Goal: Information Seeking & Learning: Find specific fact

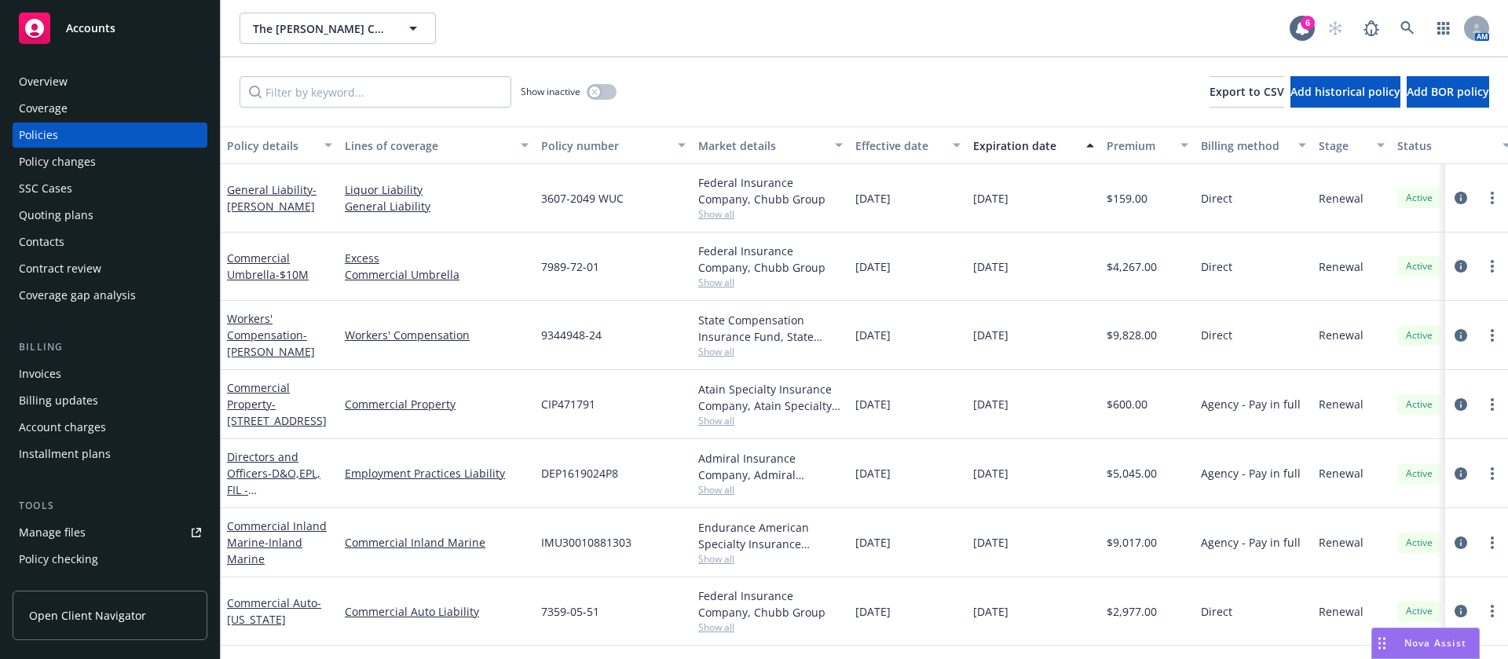
click at [733, 207] on span "Show all" at bounding box center [770, 213] width 144 height 13
click at [907, 354] on div "09/01/2024" at bounding box center [908, 335] width 118 height 69
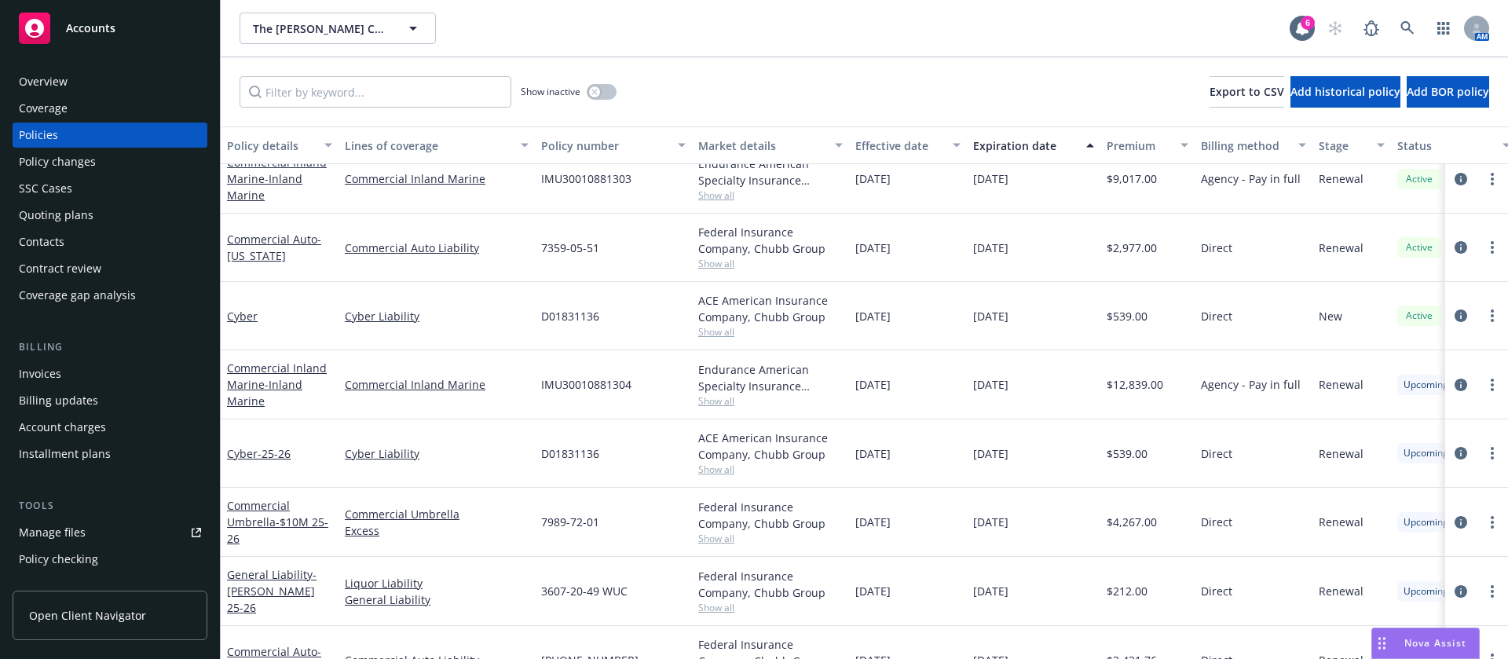
scroll to position [384, 0]
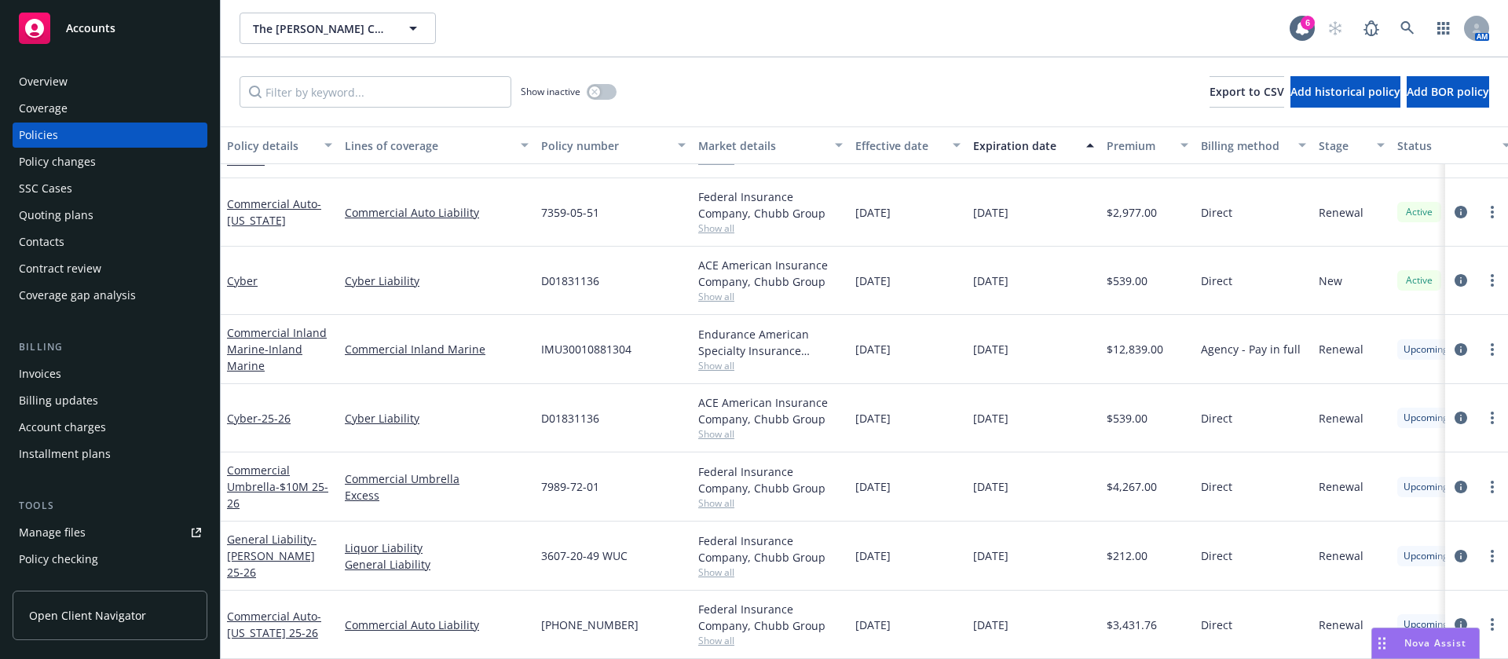
click at [719, 289] on div "ACE American Insurance Company, Chubb Group Show all" at bounding box center [770, 281] width 157 height 68
click at [731, 290] on span "Show all" at bounding box center [770, 296] width 144 height 13
click at [721, 204] on div "Federal Insurance Company, Chubb Group" at bounding box center [770, 204] width 144 height 33
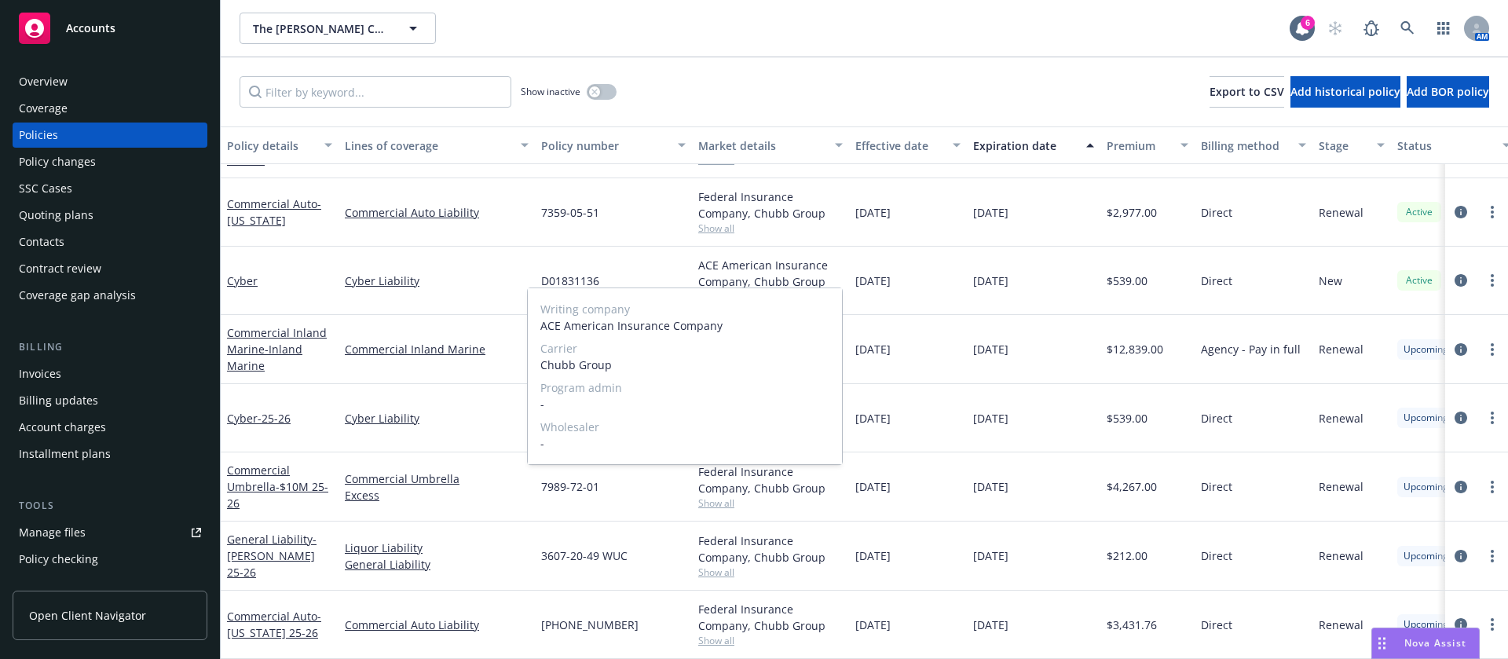
click at [721, 221] on span "Show all" at bounding box center [770, 227] width 144 height 13
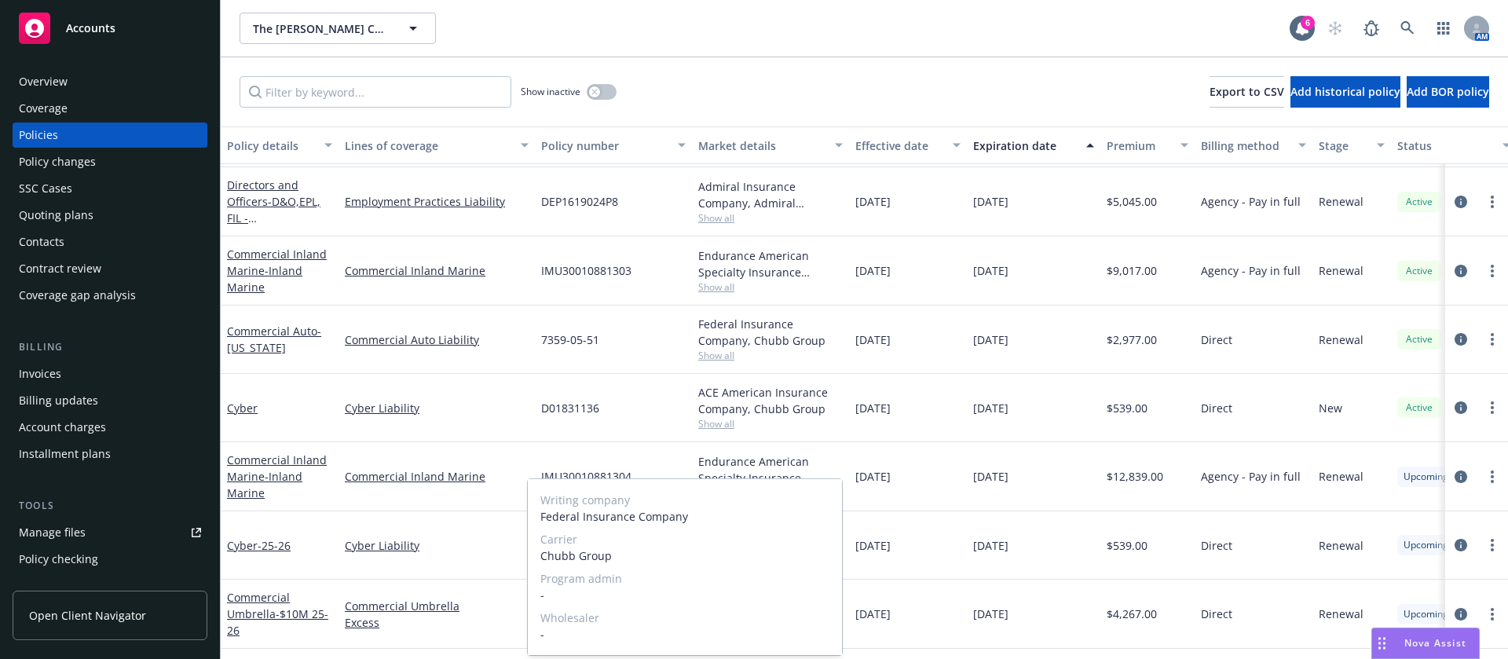
scroll to position [148, 0]
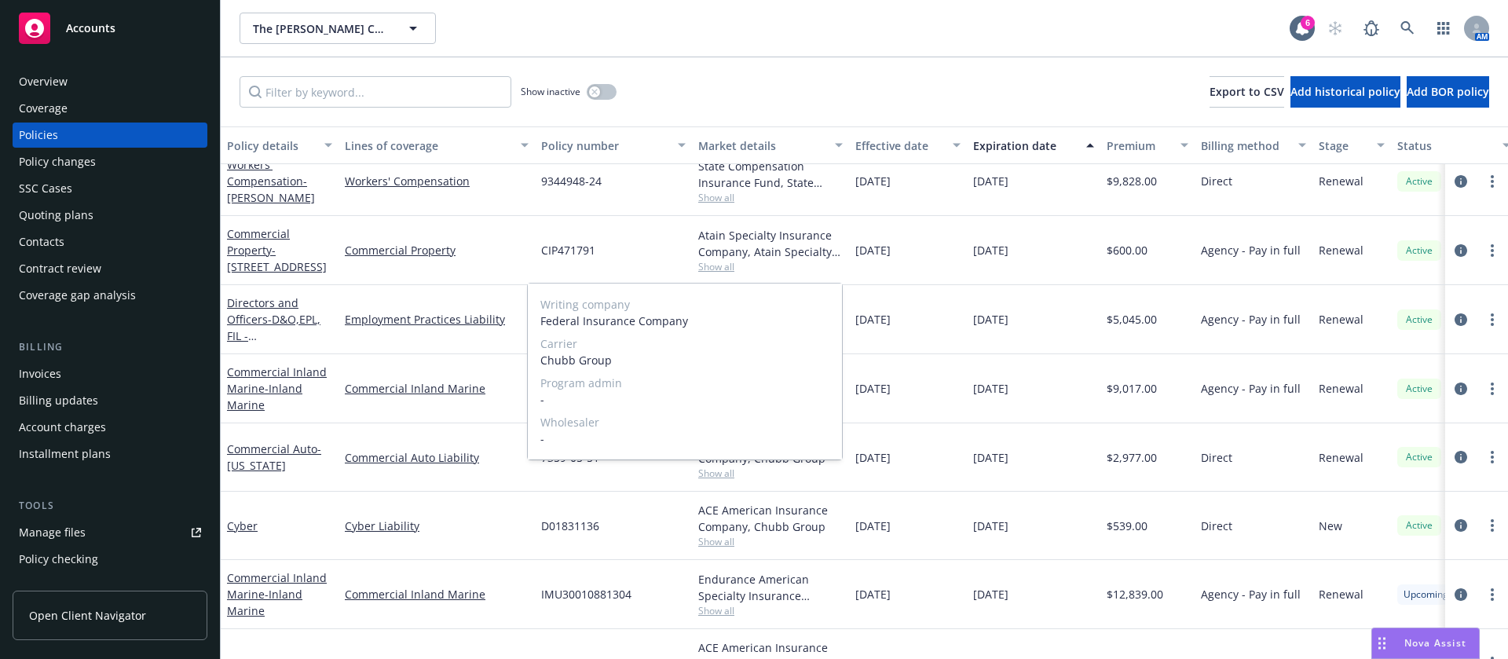
click at [734, 470] on span "Show all" at bounding box center [770, 472] width 144 height 13
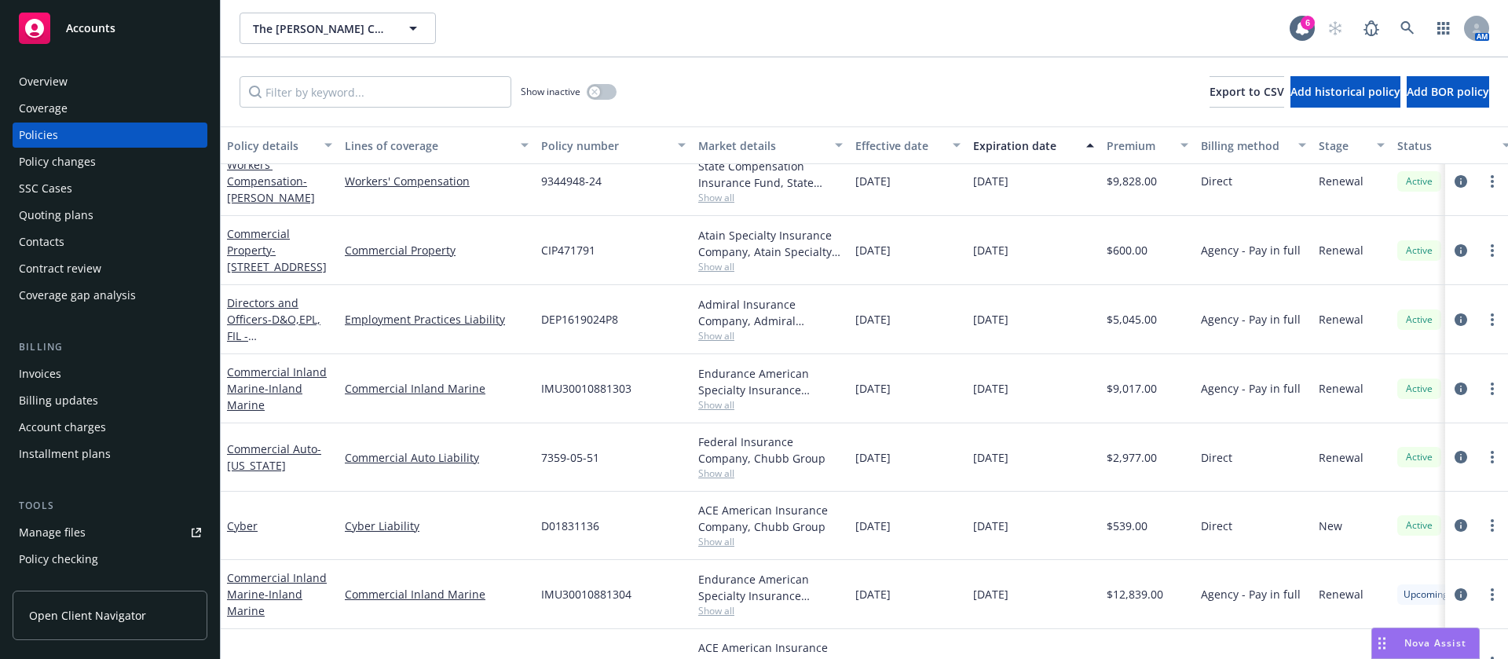
click at [731, 471] on span "Show all" at bounding box center [770, 472] width 144 height 13
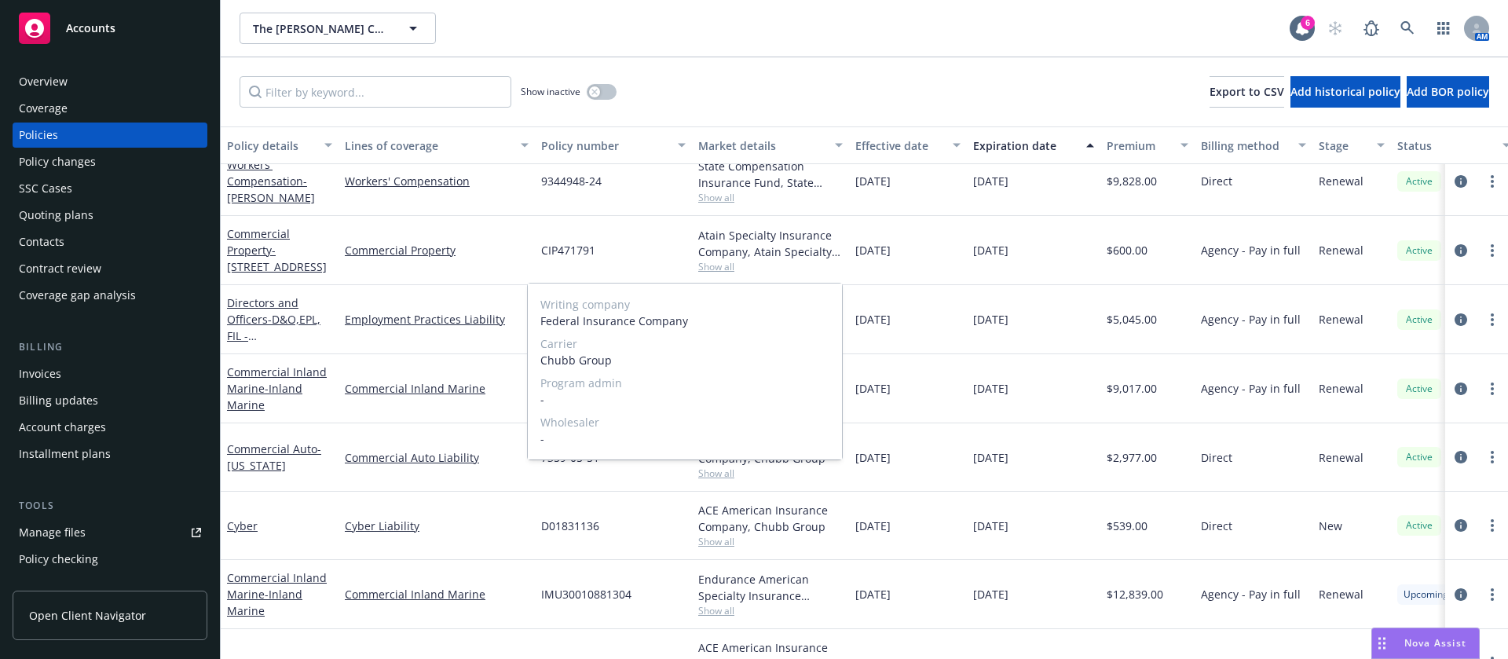
click at [810, 475] on span "Show all" at bounding box center [770, 472] width 144 height 13
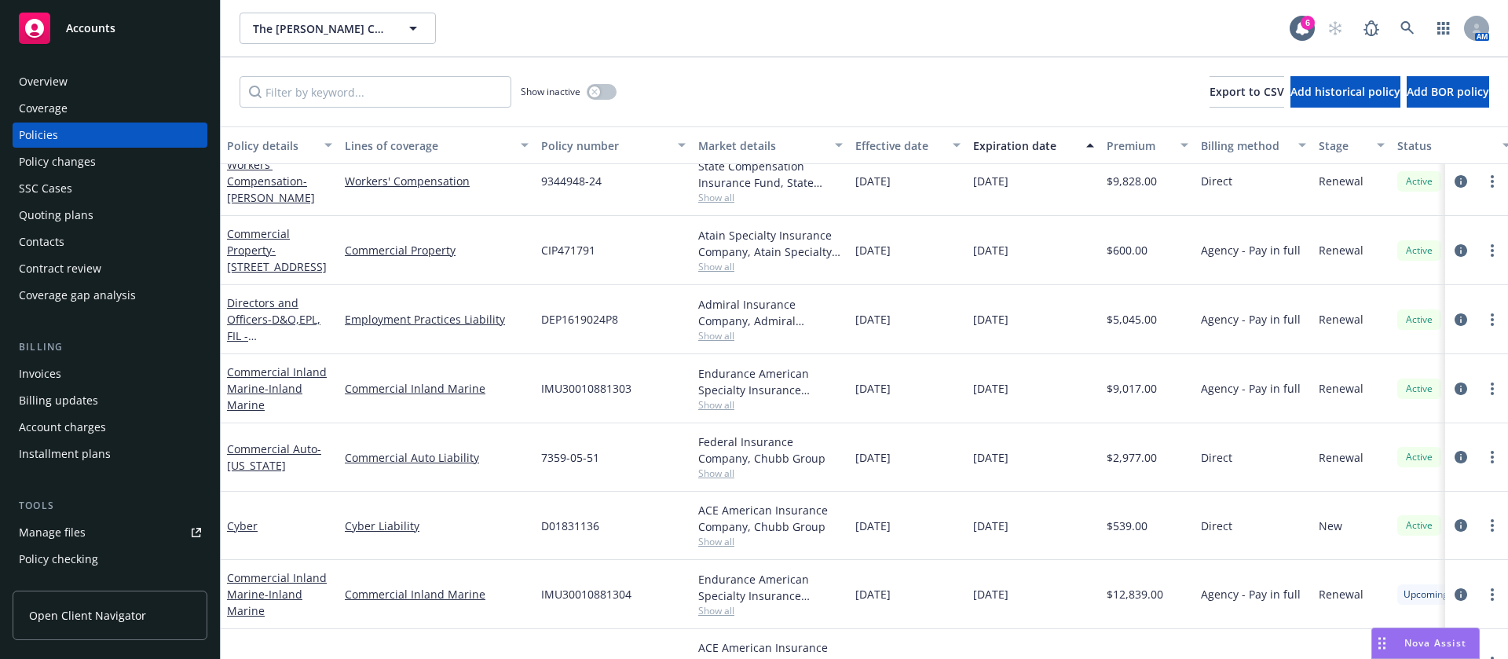
click at [734, 404] on span "Show all" at bounding box center [770, 404] width 144 height 13
click at [729, 340] on span "Show all" at bounding box center [770, 335] width 144 height 13
click at [718, 264] on span "Show all" at bounding box center [770, 266] width 144 height 13
drag, startPoint x: 475, startPoint y: 249, endPoint x: 335, endPoint y: 262, distance: 140.4
click at [335, 262] on div "Commercial Property - 416 Aviation Blvd Commercial Property CIP471791 Atain Spe…" at bounding box center [979, 250] width 1516 height 69
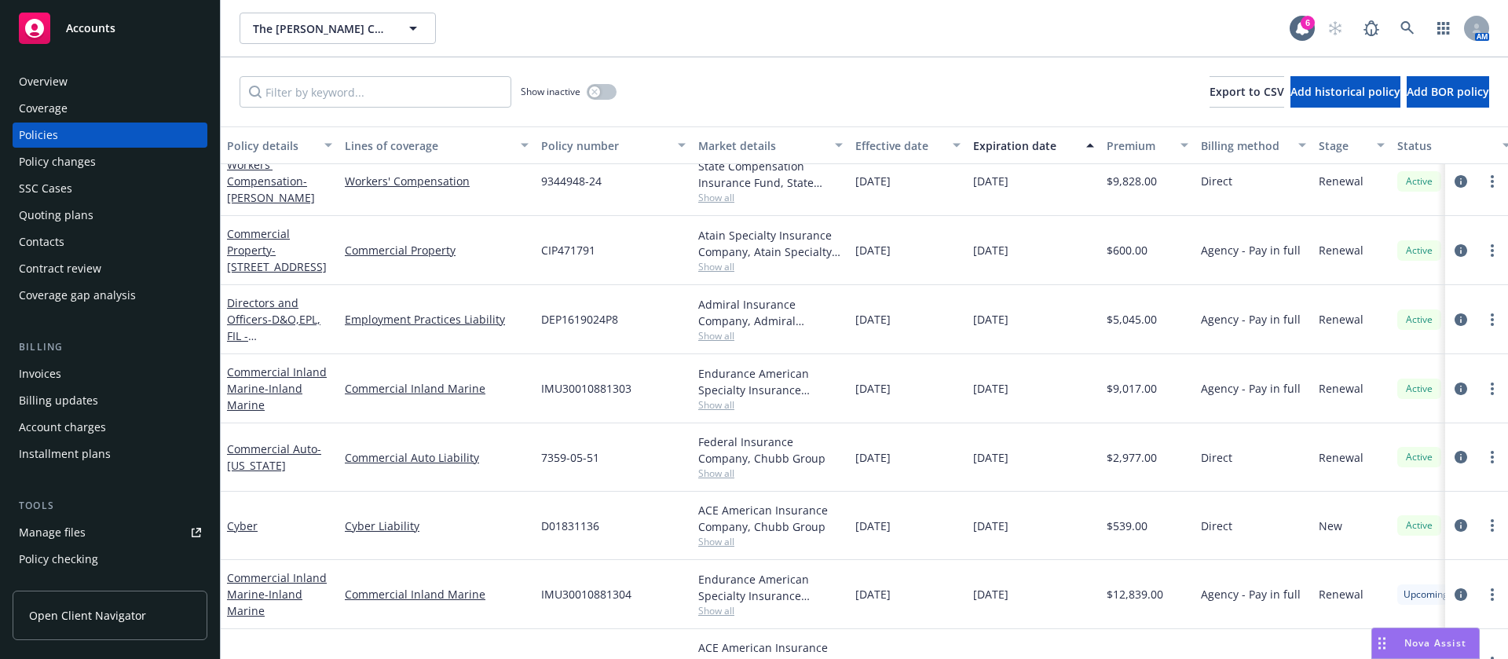
copy div "Commercial Property"
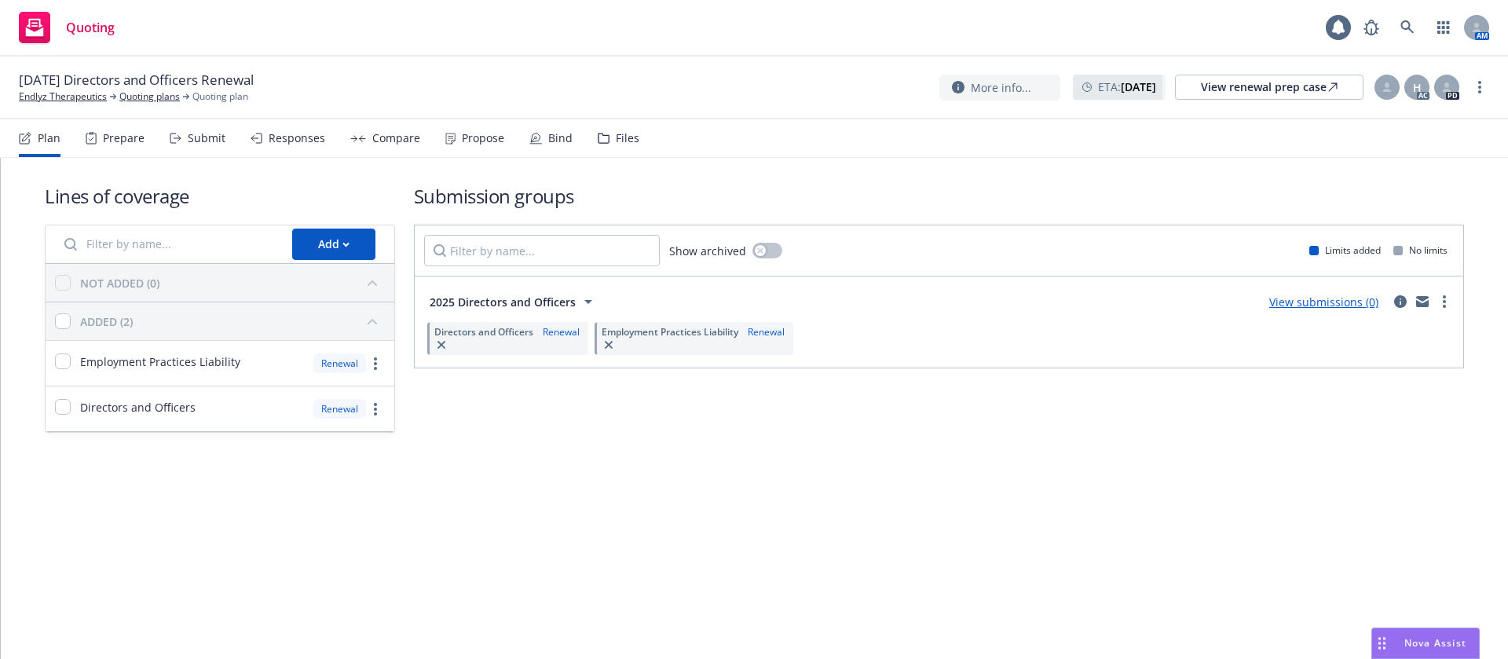
click at [473, 144] on div "Propose" at bounding box center [483, 138] width 42 height 13
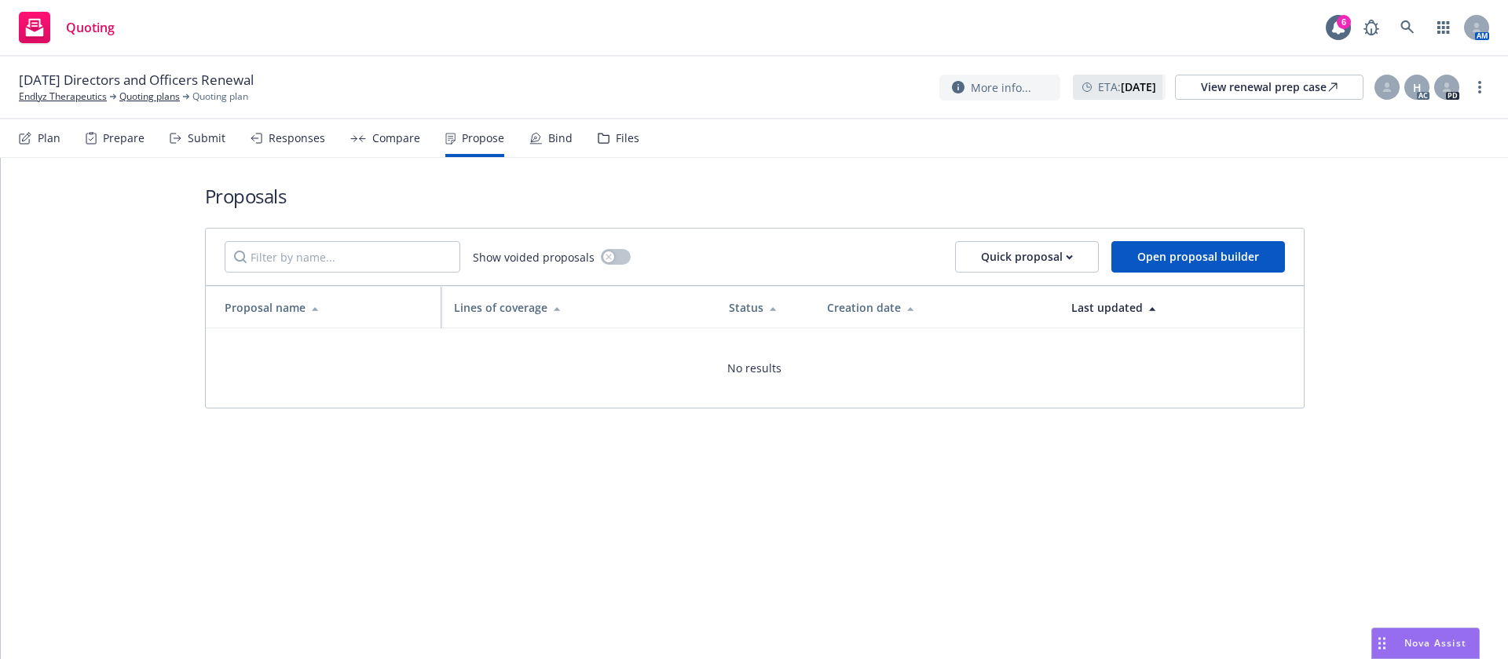
click at [562, 129] on div "Bind" at bounding box center [550, 138] width 43 height 38
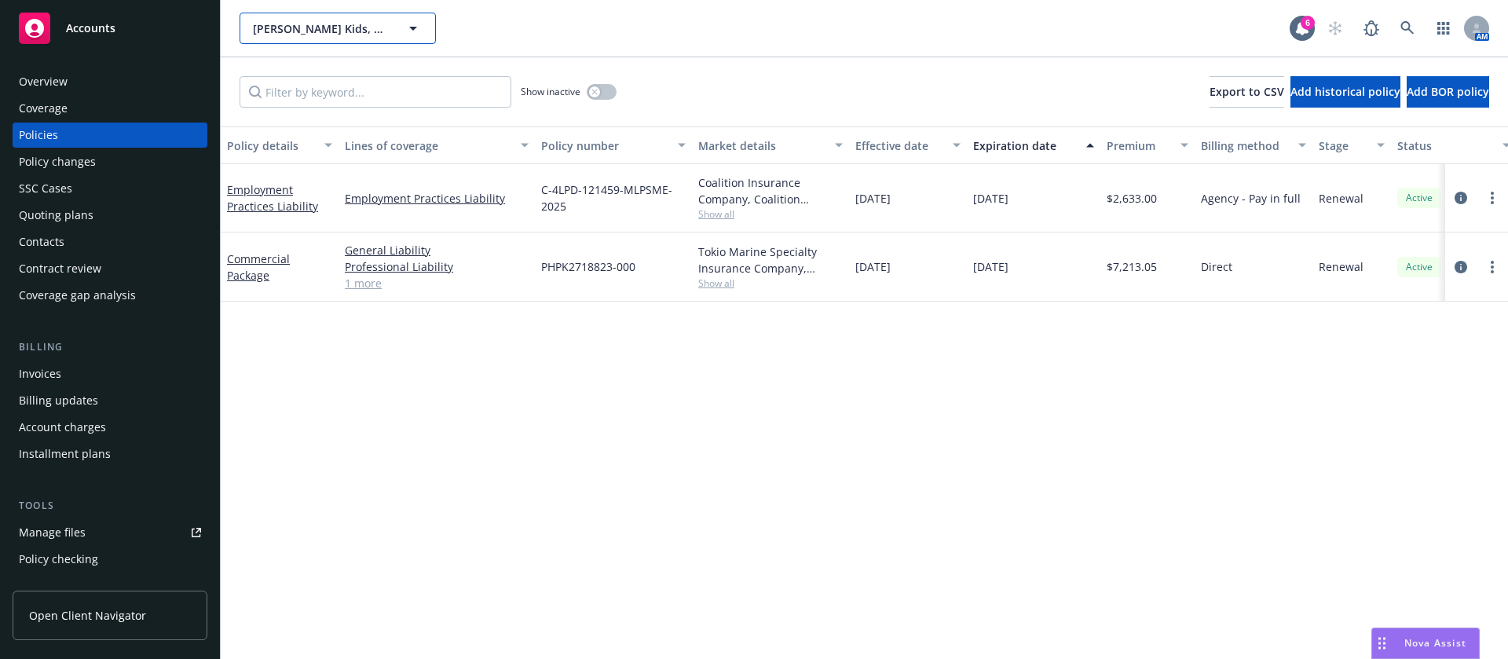
click at [401, 31] on button "Dylan's Kids, LLC dba Brain Balance Center of Jacksonville" at bounding box center [338, 28] width 196 height 31
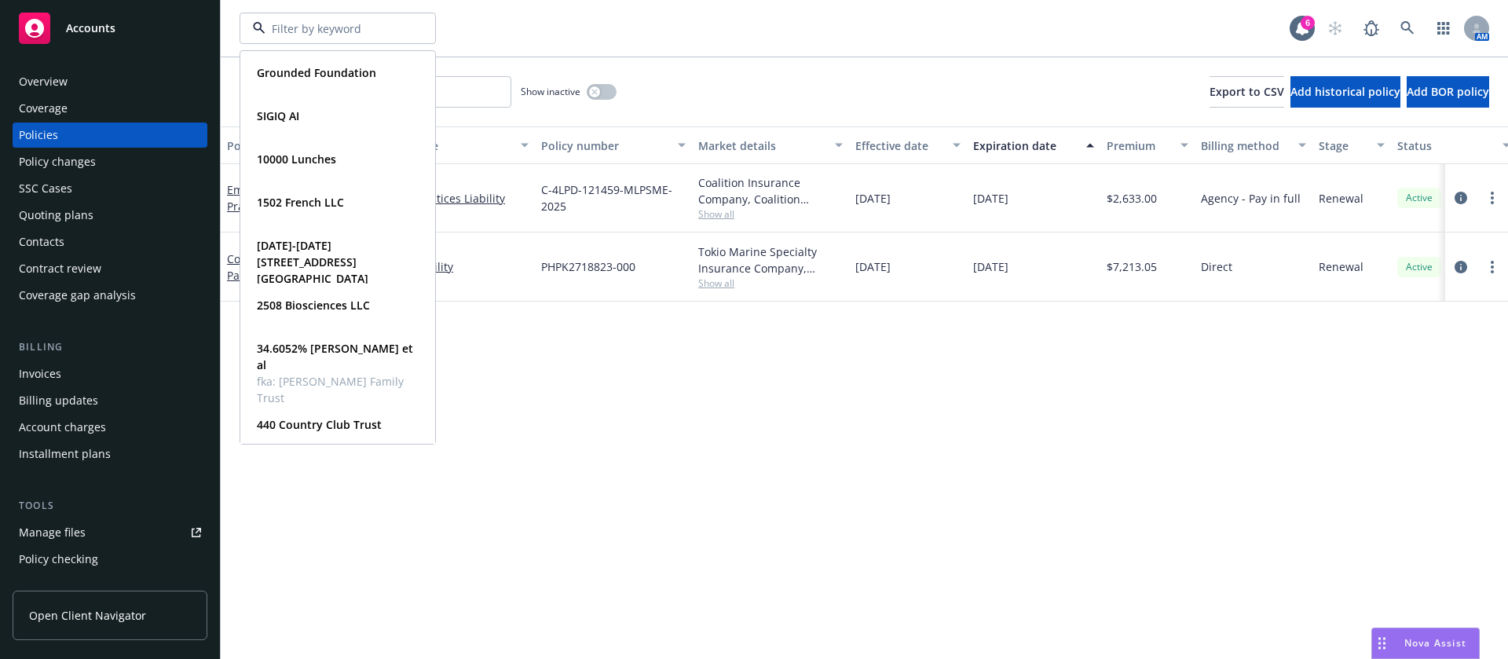
click at [684, 511] on div "Policy details Lines of coverage Policy number Market details Effective date Ex…" at bounding box center [864, 392] width 1287 height 532
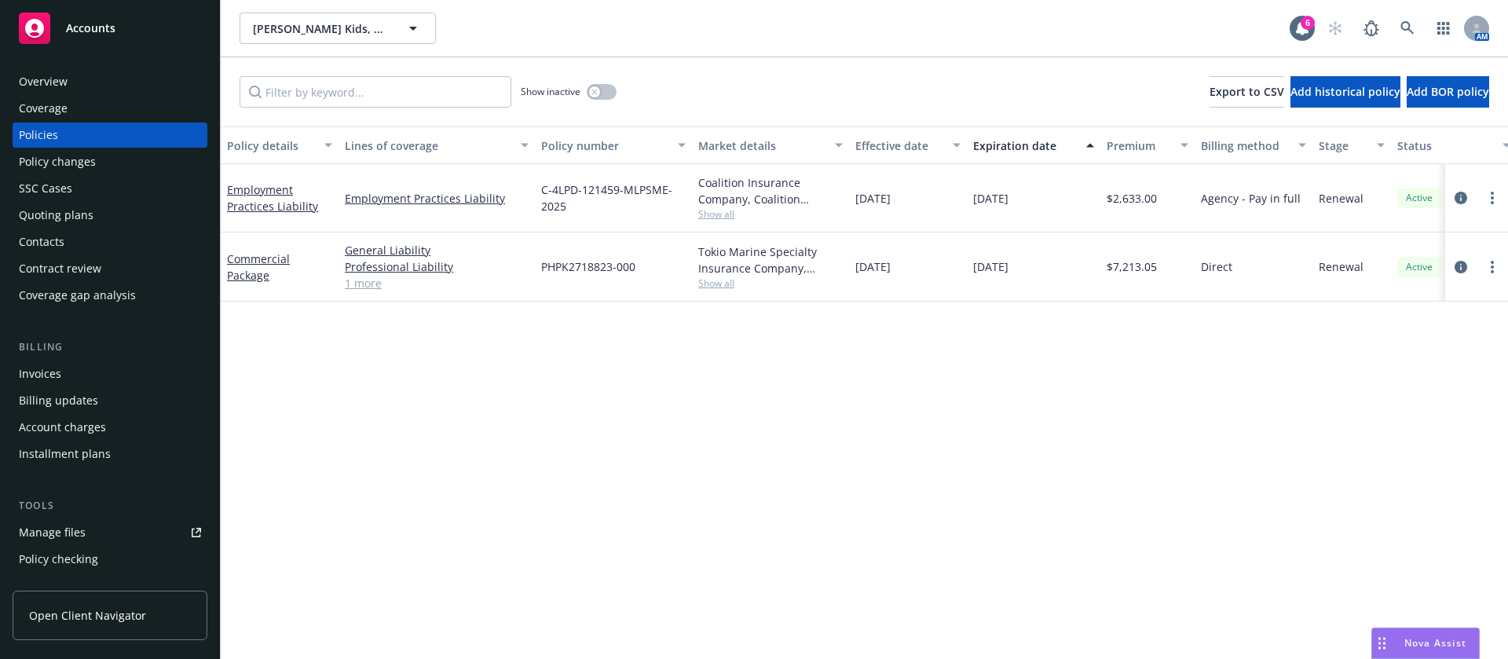
click at [73, 253] on div "Contacts" at bounding box center [110, 241] width 182 height 25
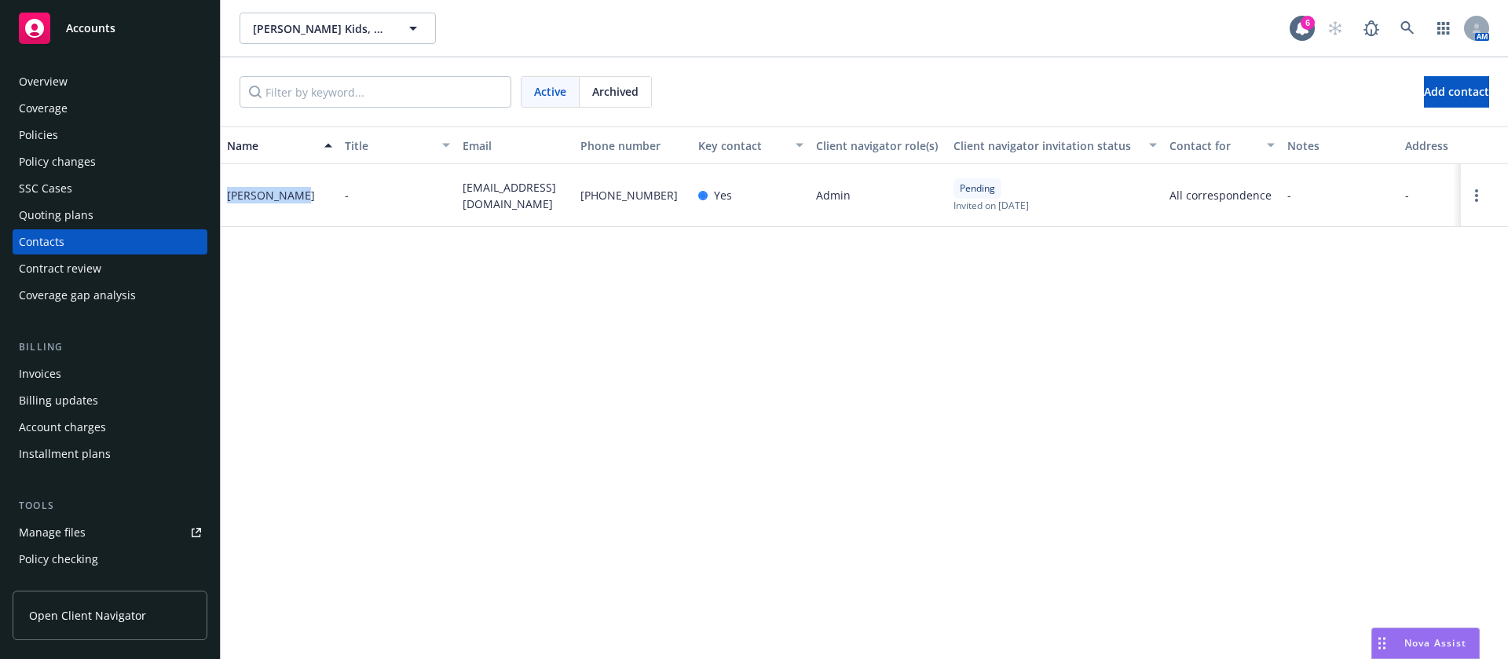
drag, startPoint x: 296, startPoint y: 187, endPoint x: 225, endPoint y: 199, distance: 71.8
click at [225, 199] on div "Jessica Wick" at bounding box center [280, 195] width 118 height 63
copy div "Jessica Wick"
click at [1416, 28] on link at bounding box center [1407, 28] width 31 height 31
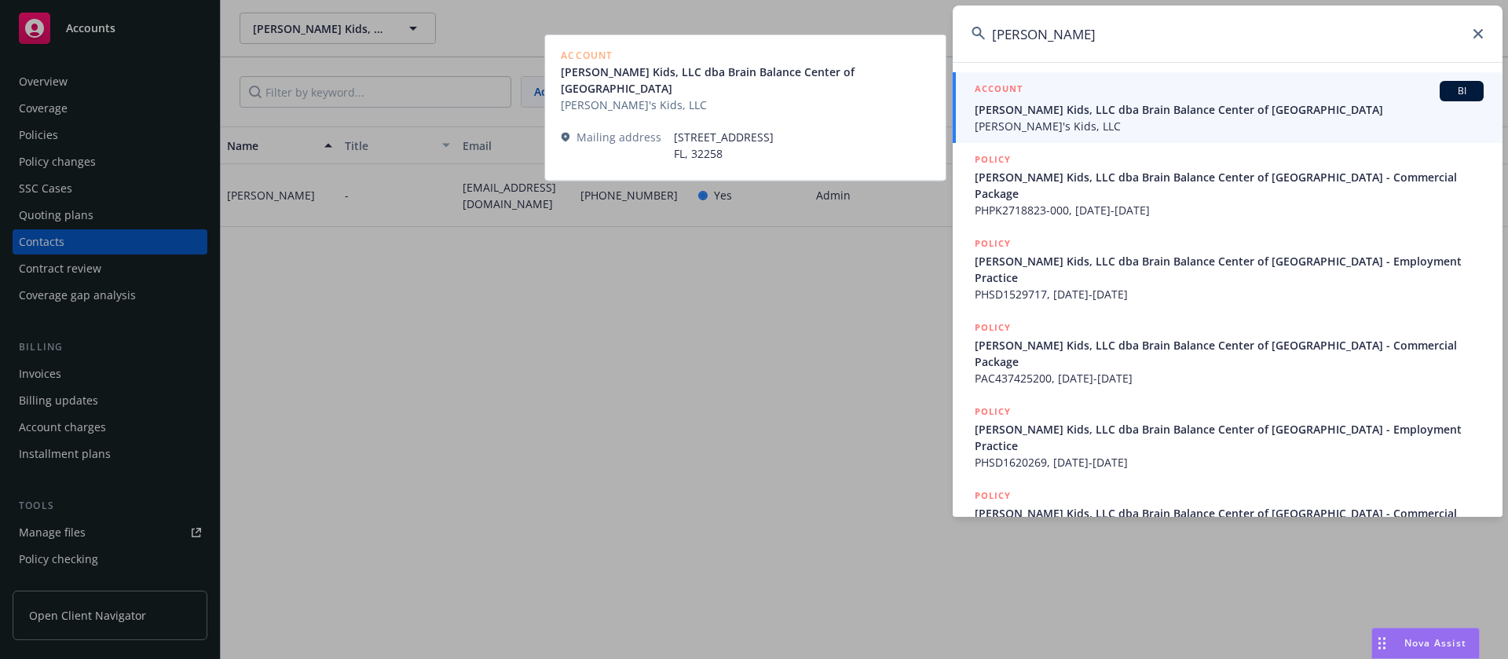
type input "Jessica Wick"
click at [1344, 94] on div "ACCOUNT BI" at bounding box center [1229, 91] width 509 height 20
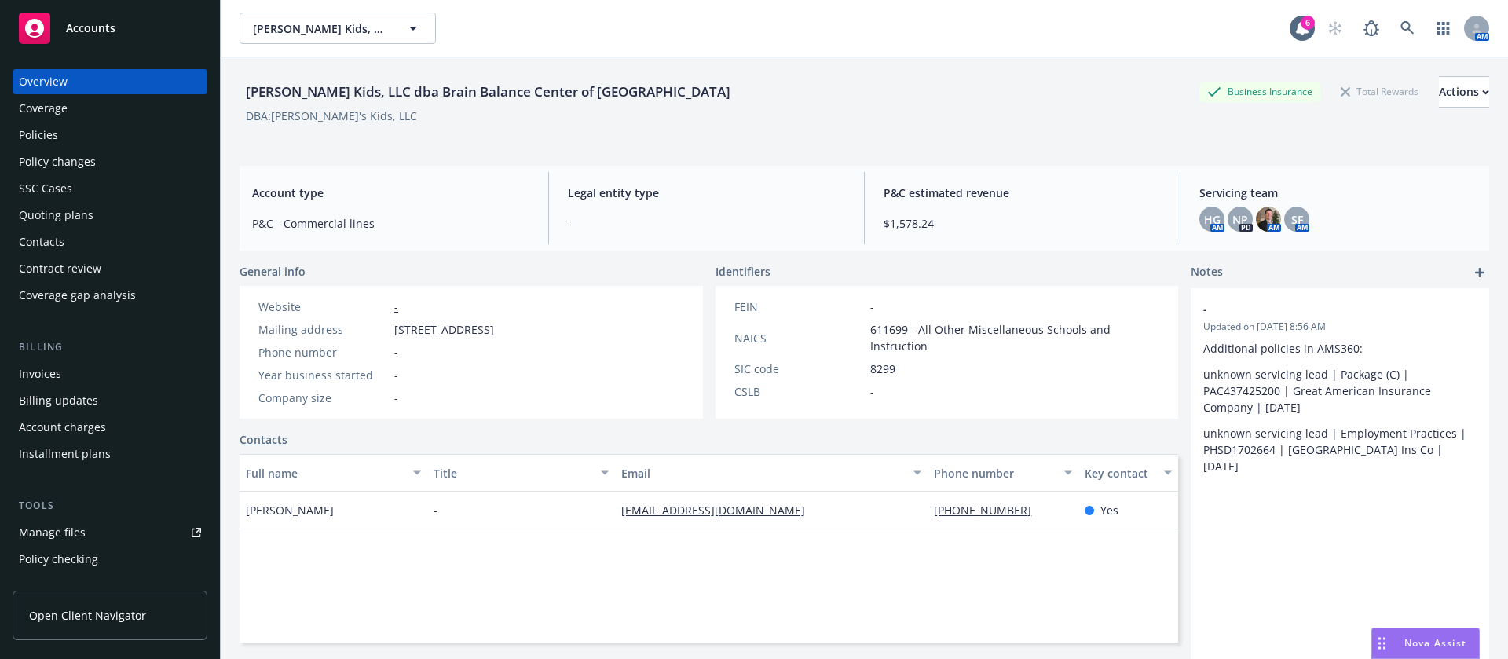
click at [152, 129] on div "Policies" at bounding box center [110, 135] width 182 height 25
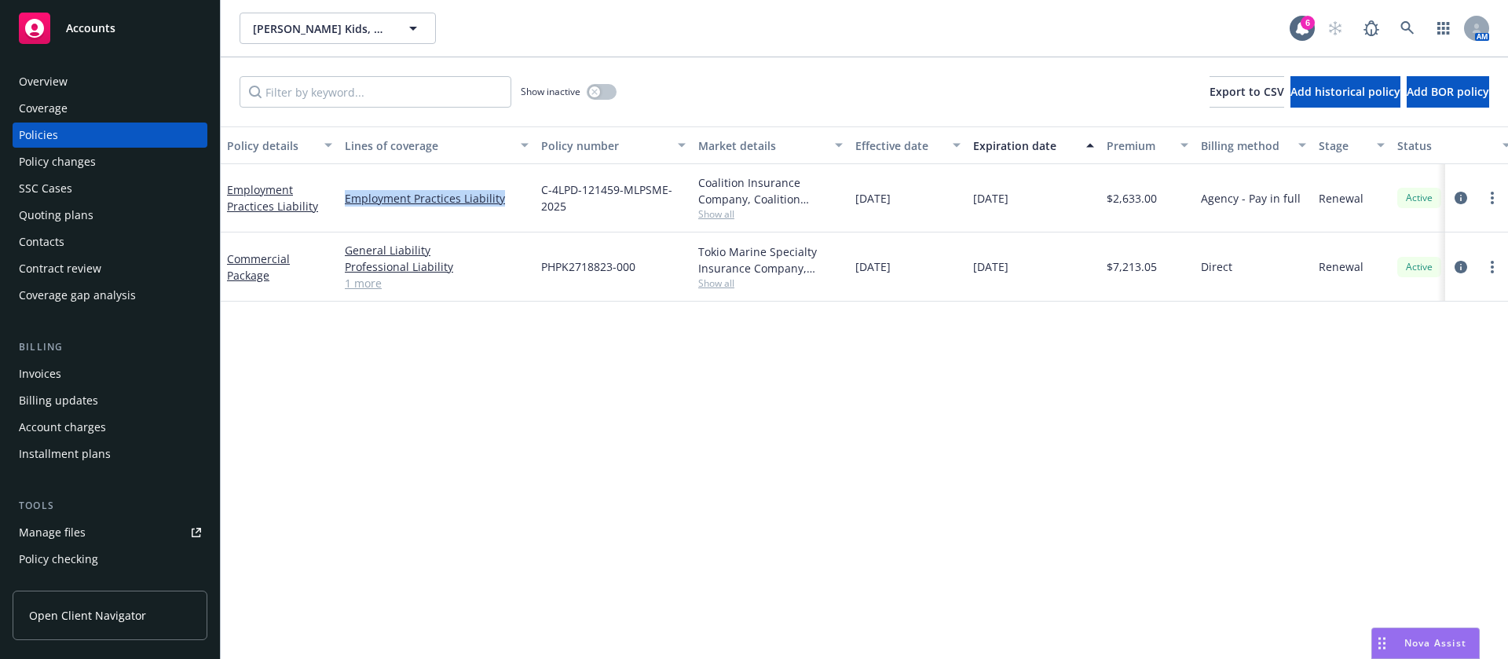
drag, startPoint x: 485, startPoint y: 194, endPoint x: 344, endPoint y: 190, distance: 141.4
click at [344, 190] on div "Employment Practices Liability" at bounding box center [436, 198] width 196 height 68
click at [68, 235] on div "Contacts" at bounding box center [110, 241] width 182 height 25
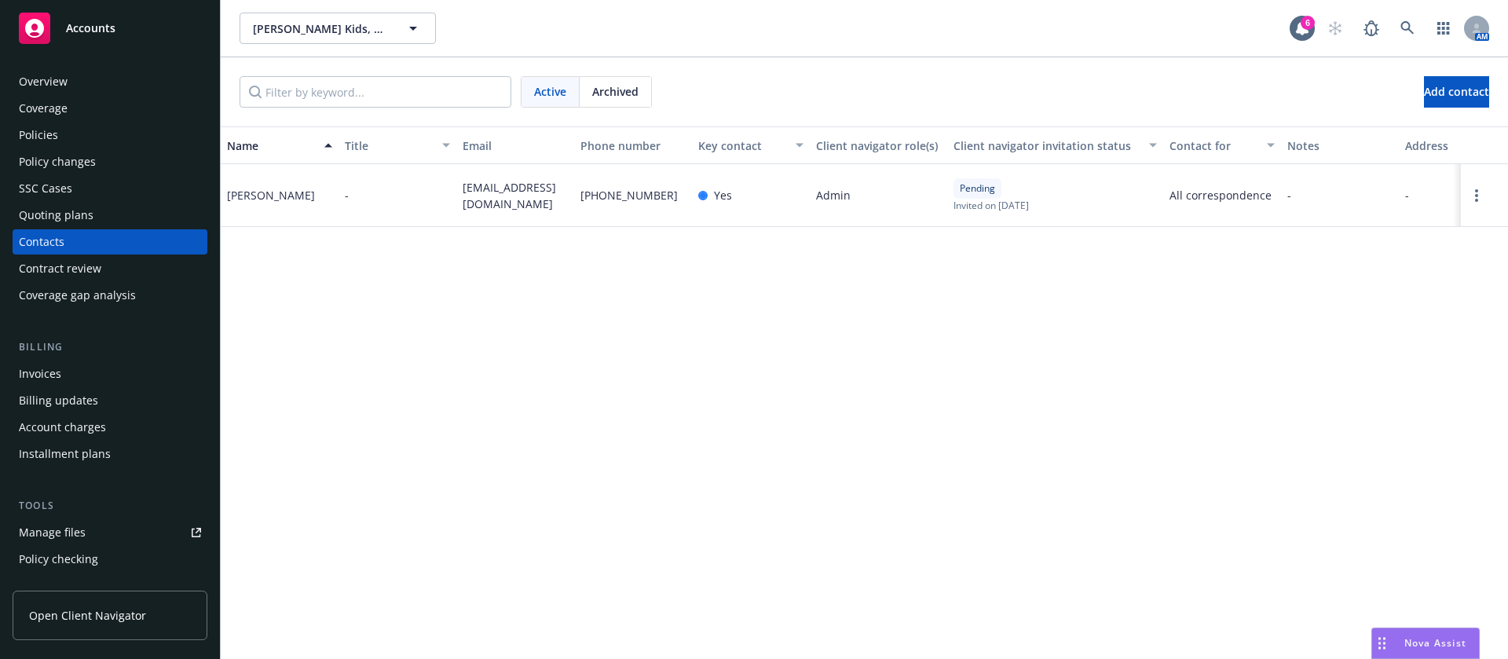
click at [273, 196] on div "Jessica Wick" at bounding box center [271, 195] width 88 height 16
copy div "Jessica Wick"
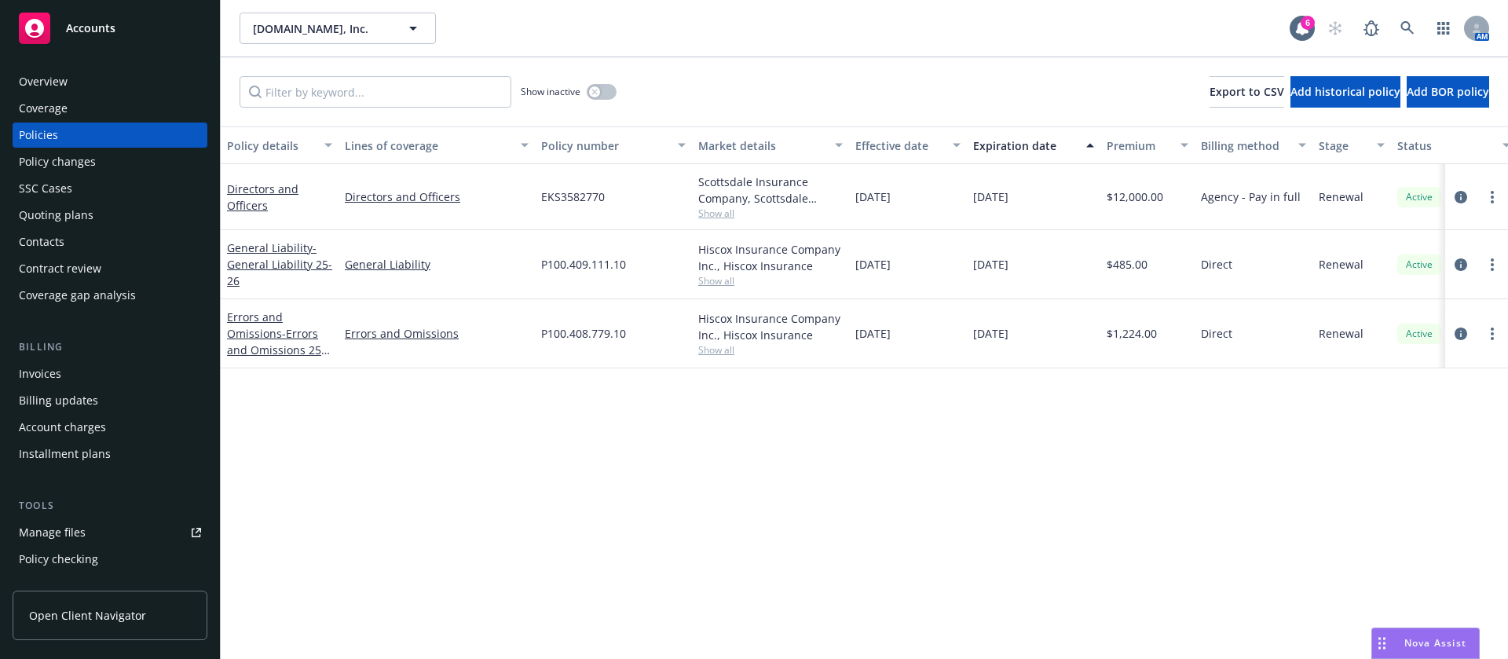
click at [77, 217] on div "Quoting plans" at bounding box center [56, 215] width 75 height 25
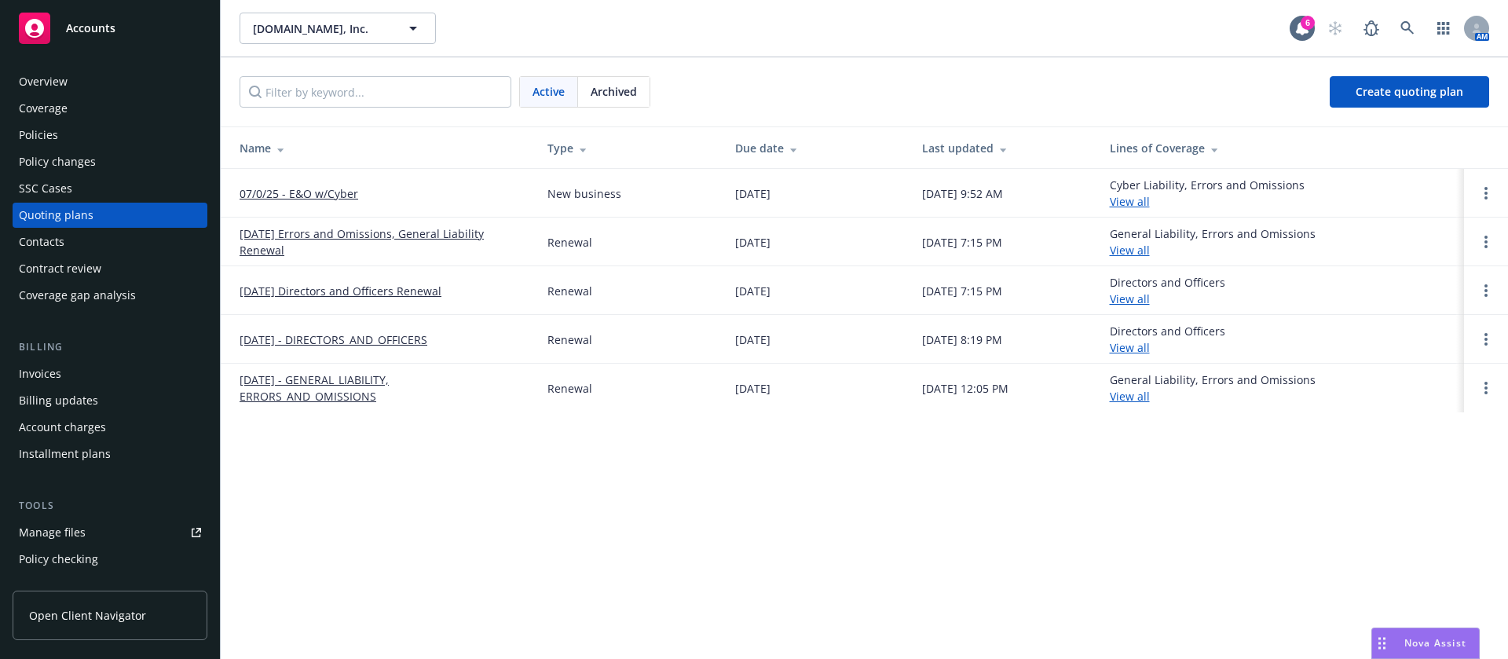
click at [50, 123] on div "Policies" at bounding box center [38, 135] width 39 height 25
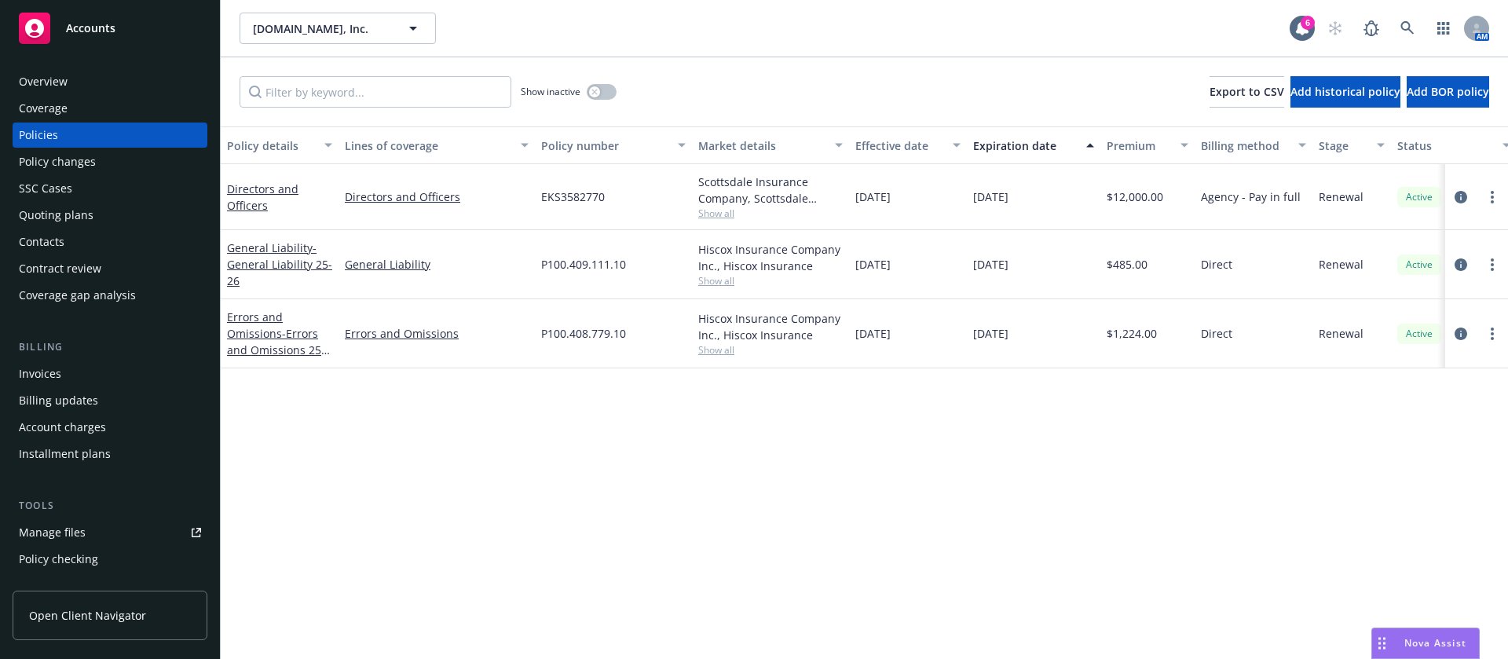
click at [73, 219] on div "Quoting plans" at bounding box center [56, 215] width 75 height 25
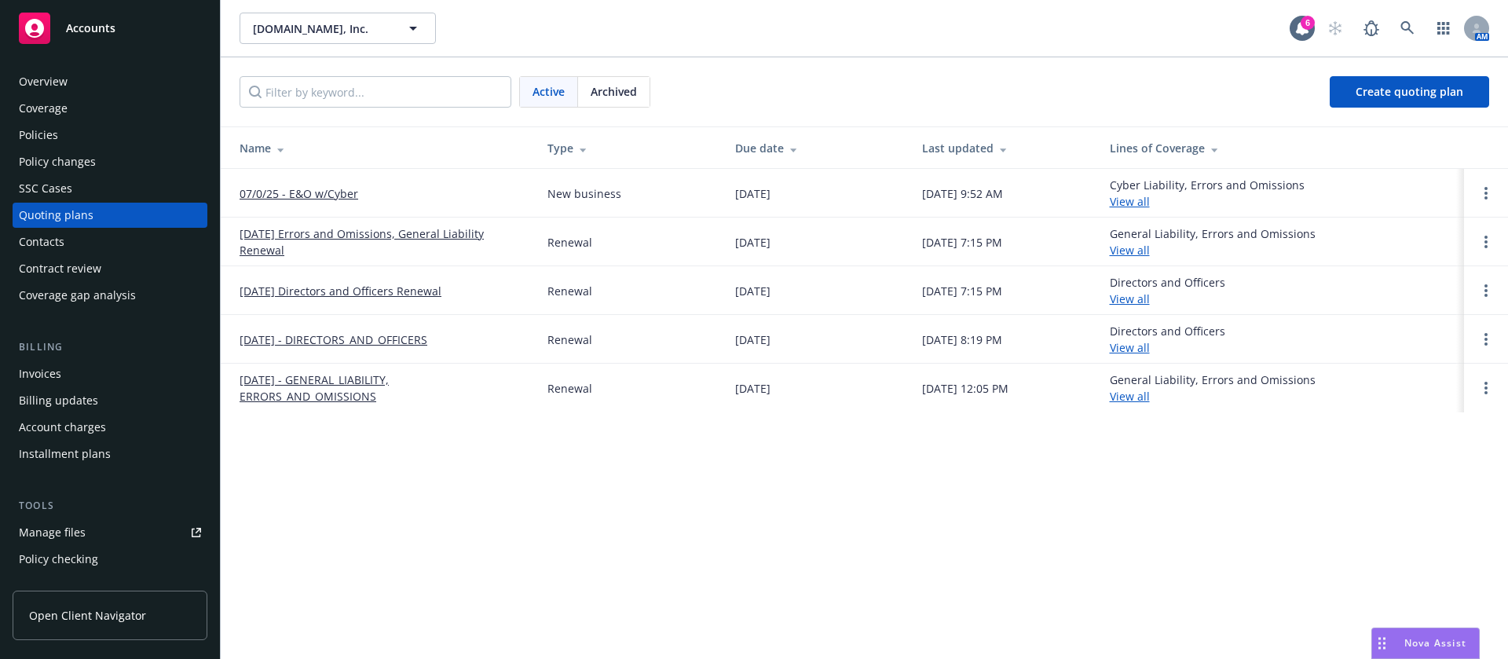
click at [138, 131] on div "Policies" at bounding box center [110, 135] width 182 height 25
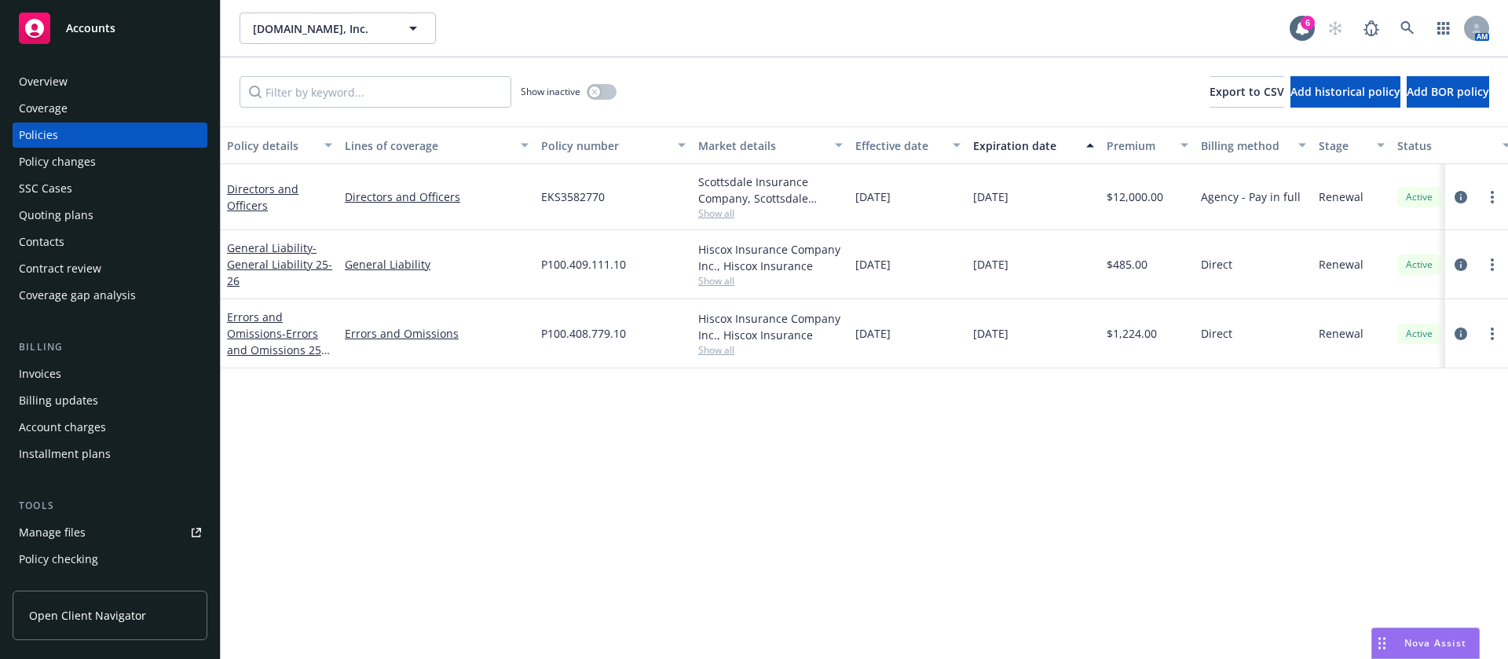
click at [723, 217] on span "Show all" at bounding box center [770, 213] width 144 height 13
click at [640, 454] on div "Policy details Lines of coverage Policy number Market details Effective date Ex…" at bounding box center [864, 392] width 1287 height 532
click at [701, 348] on span "Show all" at bounding box center [770, 349] width 144 height 13
drag, startPoint x: 966, startPoint y: 425, endPoint x: 836, endPoint y: 375, distance: 139.7
click at [966, 424] on div "Policy details Lines of coverage Policy number Market details Effective date Ex…" at bounding box center [864, 392] width 1287 height 532
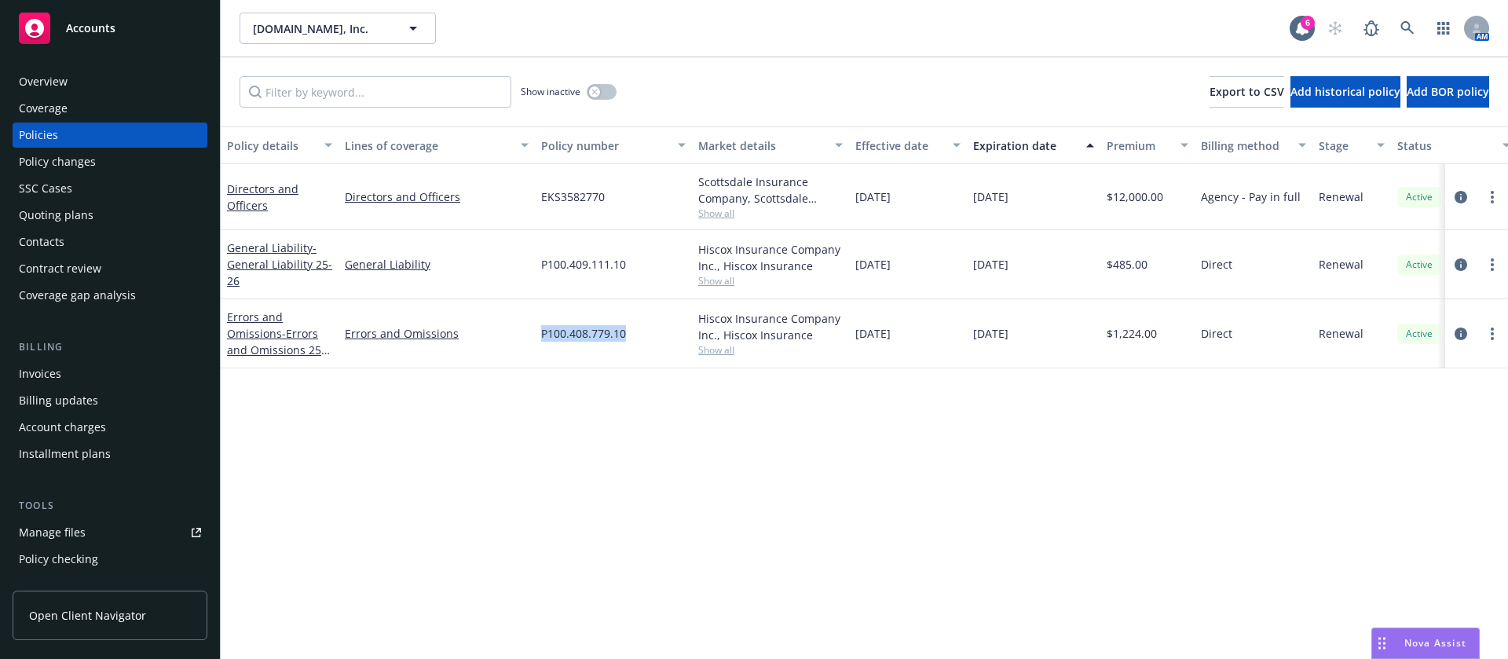
drag, startPoint x: 530, startPoint y: 333, endPoint x: 659, endPoint y: 343, distance: 129.2
click at [659, 343] on div "Errors and Omissions - Errors and Omissions 25-26 Errors and Omissions P100.408…" at bounding box center [979, 333] width 1516 height 69
copy div "P100.408.779.10"
click at [668, 461] on div "Policy details Lines of coverage Policy number Market details Effective date Ex…" at bounding box center [864, 392] width 1287 height 532
drag, startPoint x: 86, startPoint y: 243, endPoint x: 113, endPoint y: 251, distance: 28.4
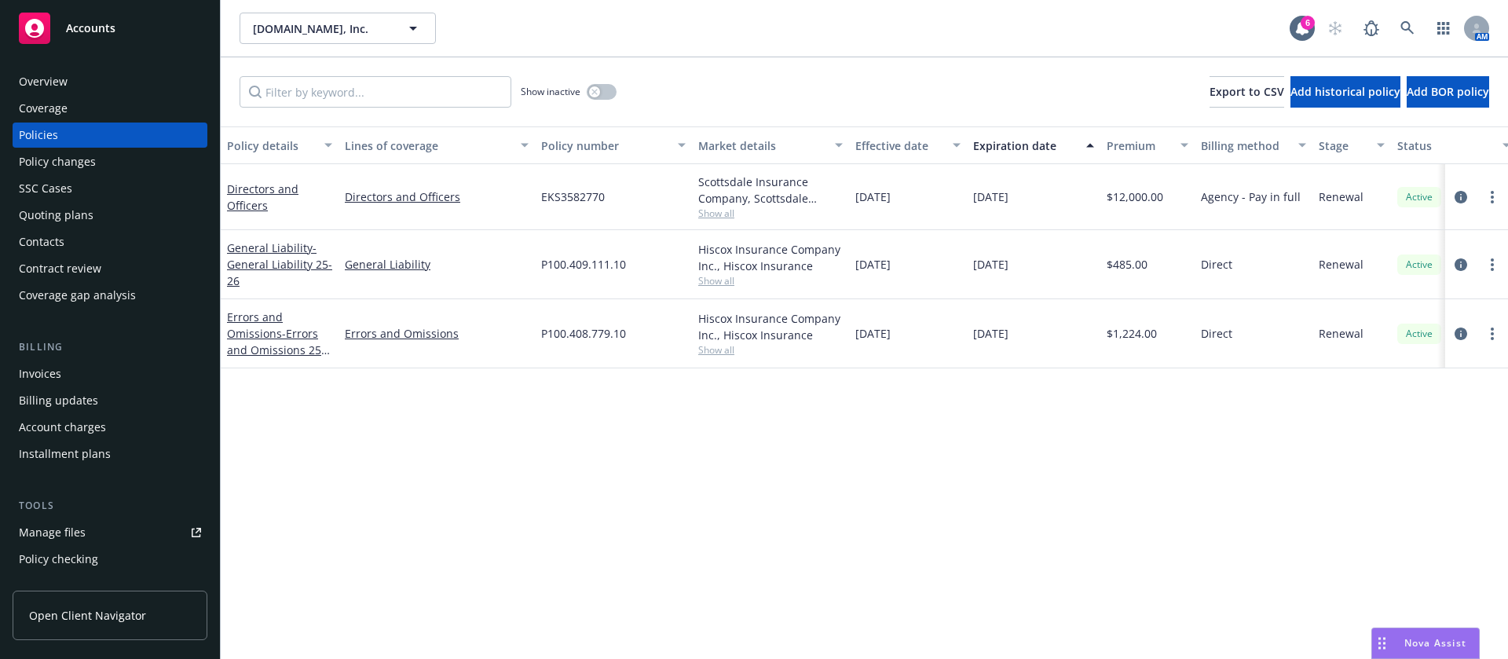
click at [86, 244] on div "Contacts" at bounding box center [110, 241] width 182 height 25
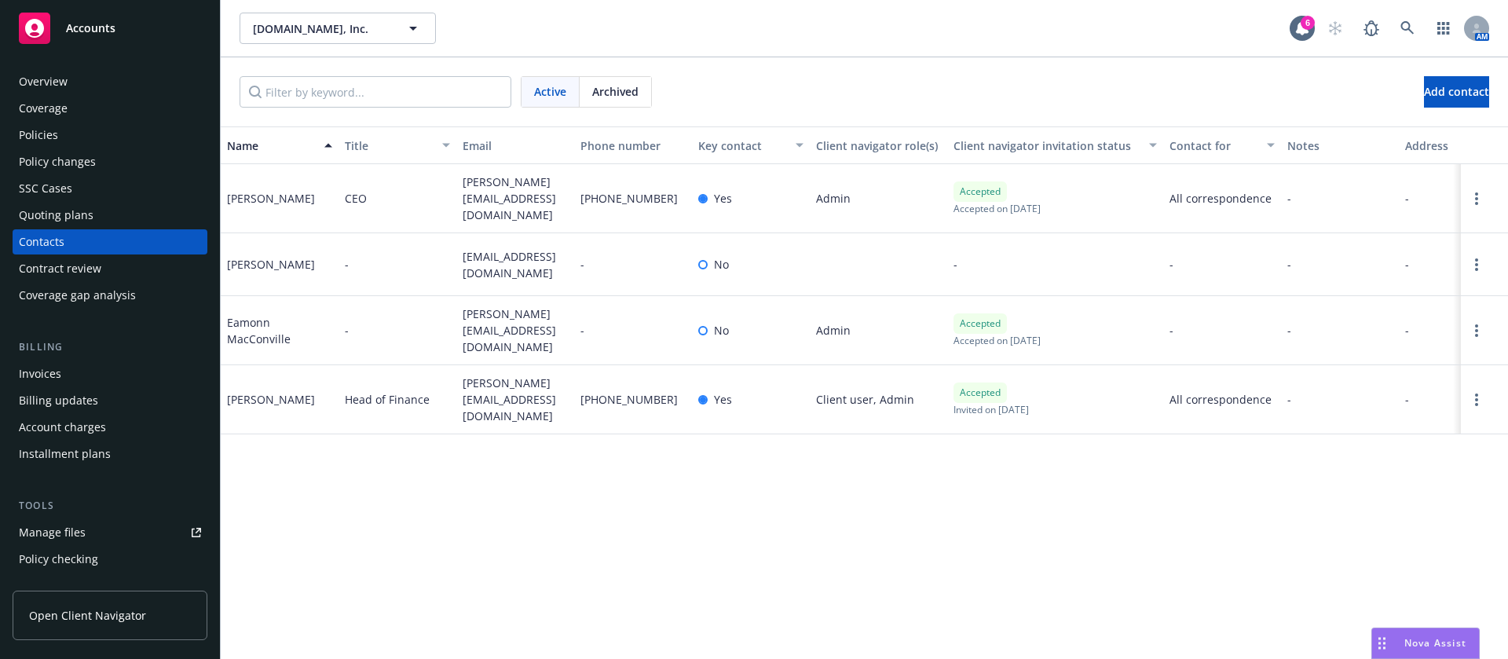
click at [84, 137] on div "Policies" at bounding box center [110, 135] width 182 height 25
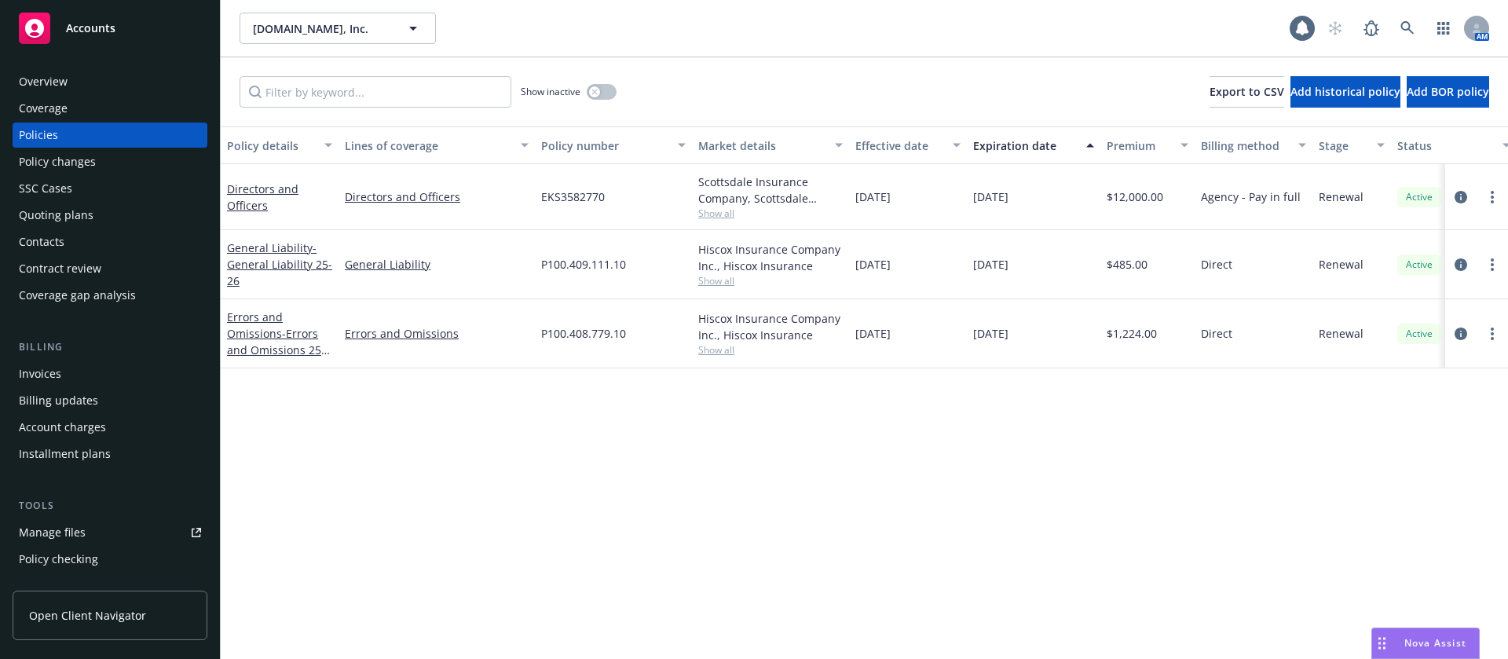
click at [712, 351] on span "Show all" at bounding box center [770, 349] width 144 height 13
click at [993, 466] on div "Policy details Lines of coverage Policy number Market details Effective date Ex…" at bounding box center [864, 392] width 1287 height 532
click at [729, 349] on span "Show all" at bounding box center [770, 349] width 144 height 13
click at [1468, 329] on link "circleInformation" at bounding box center [1460, 333] width 19 height 19
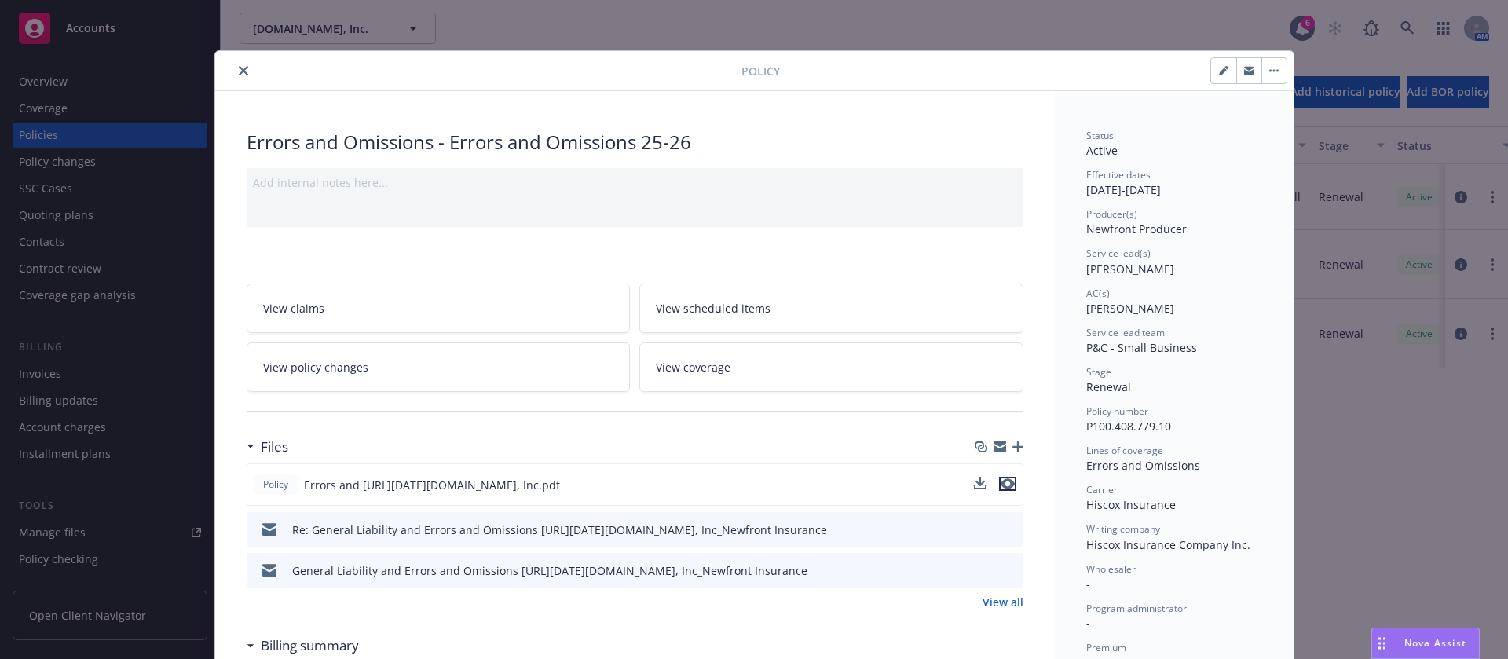
click at [1000, 478] on icon "preview file" at bounding box center [1007, 483] width 14 height 11
click at [239, 75] on button "close" at bounding box center [243, 70] width 19 height 19
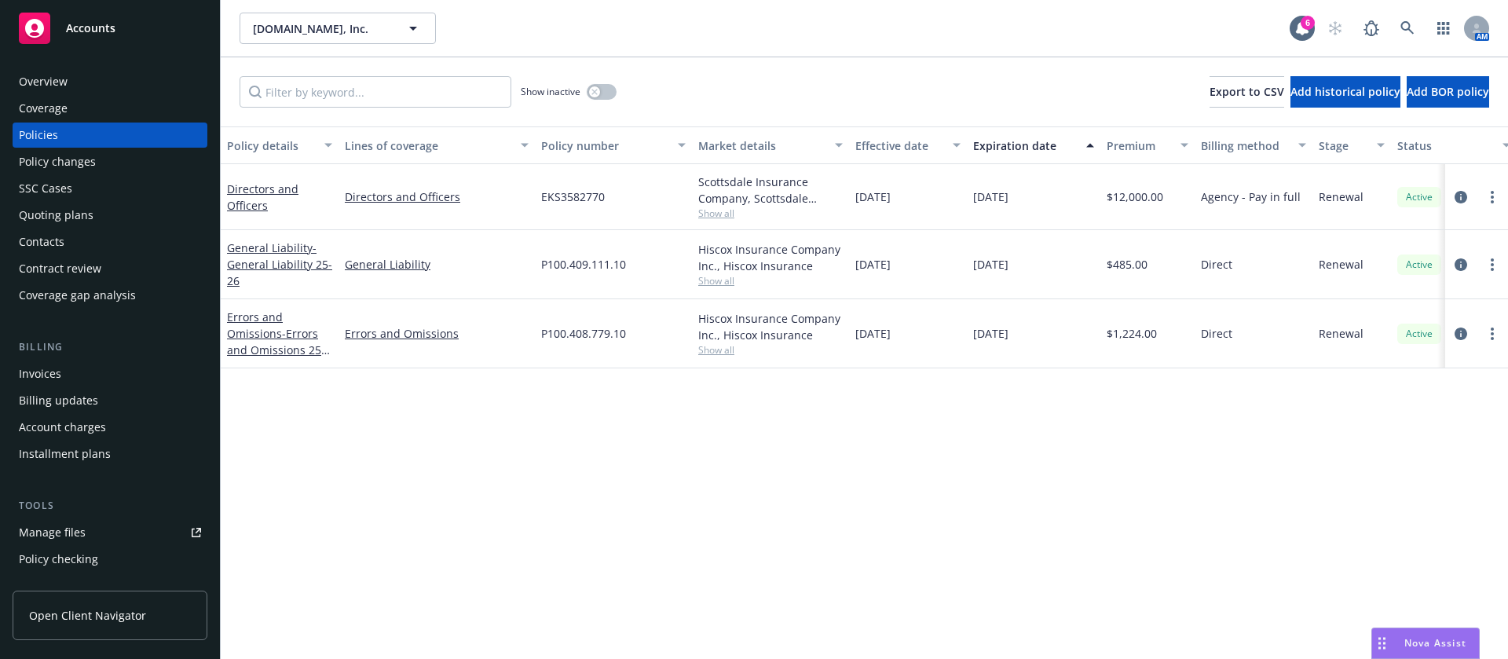
click at [107, 68] on div "Overview Coverage Policies Policy changes SSC Cases Quoting plans Contacts Cont…" at bounding box center [110, 354] width 220 height 609
click at [109, 84] on div "Overview" at bounding box center [110, 81] width 182 height 25
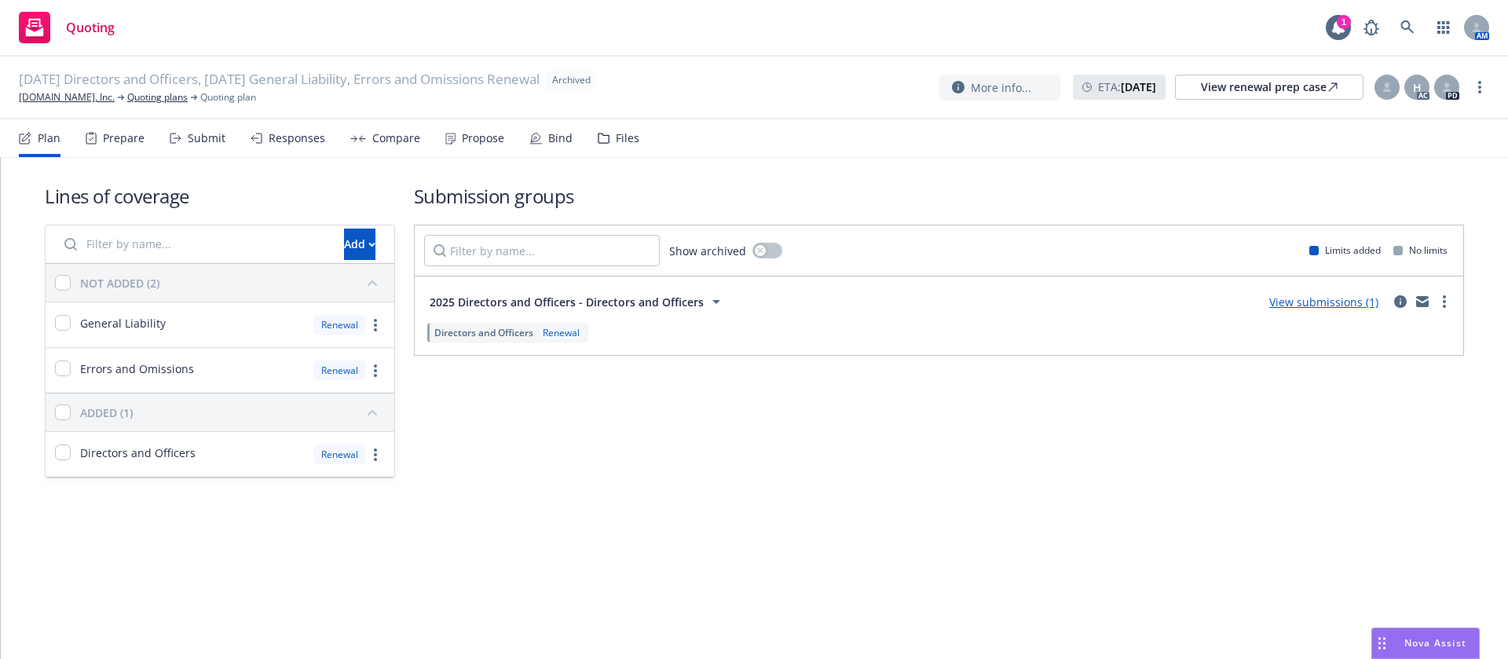
click at [462, 139] on div "Propose" at bounding box center [483, 138] width 42 height 13
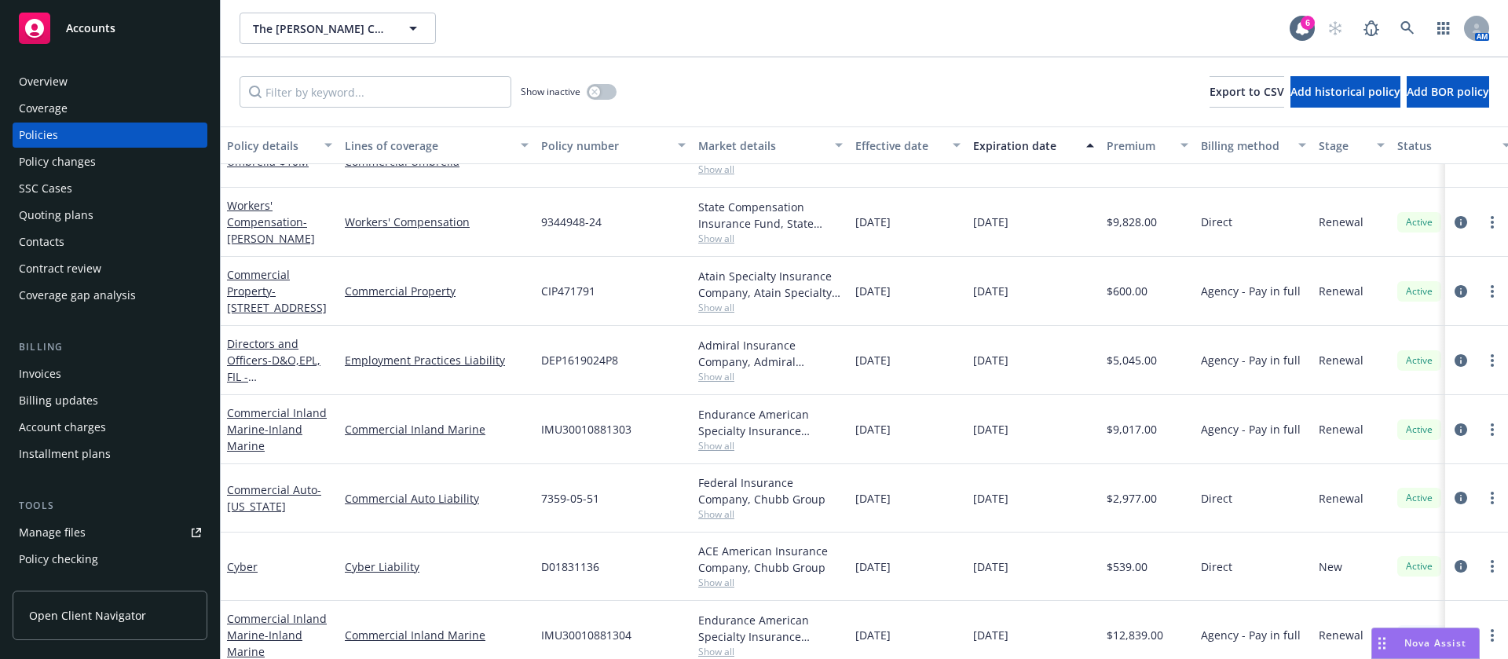
scroll to position [236, 0]
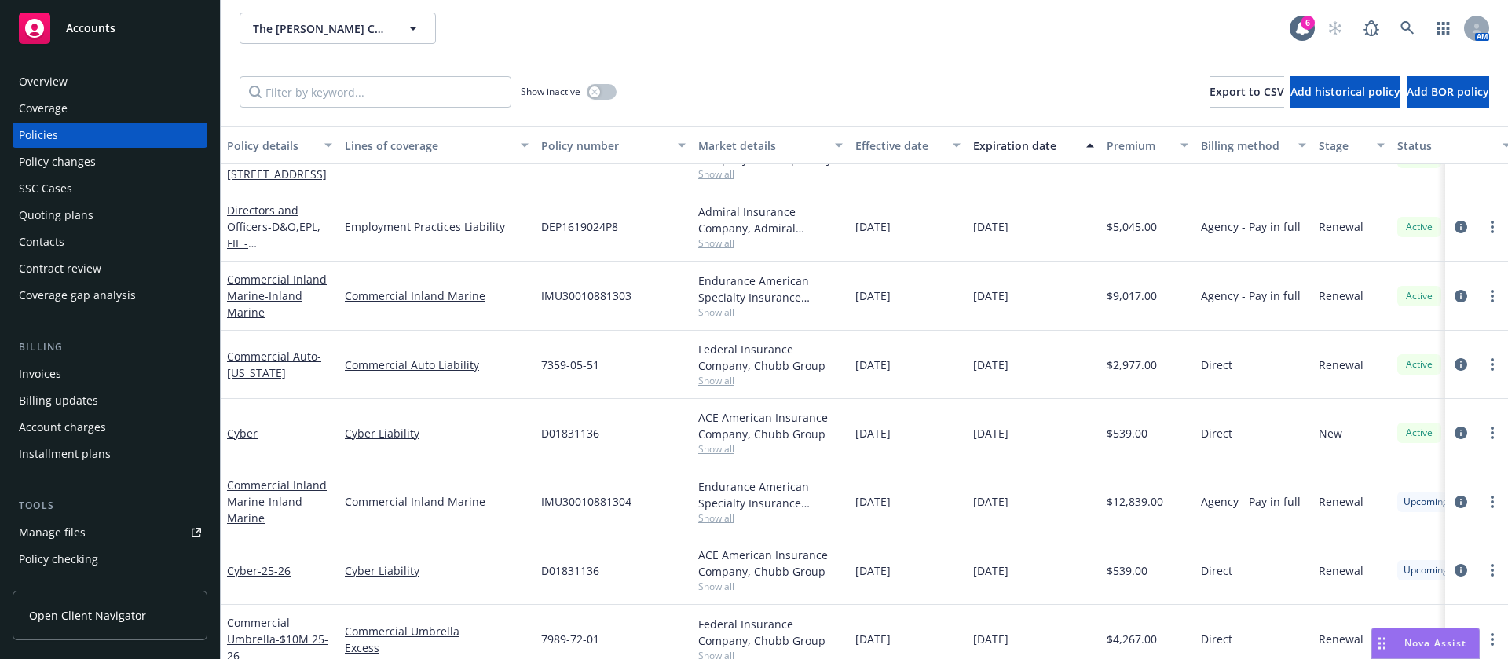
click at [732, 448] on span "Show all" at bounding box center [770, 448] width 144 height 13
